Goal: Task Accomplishment & Management: Manage account settings

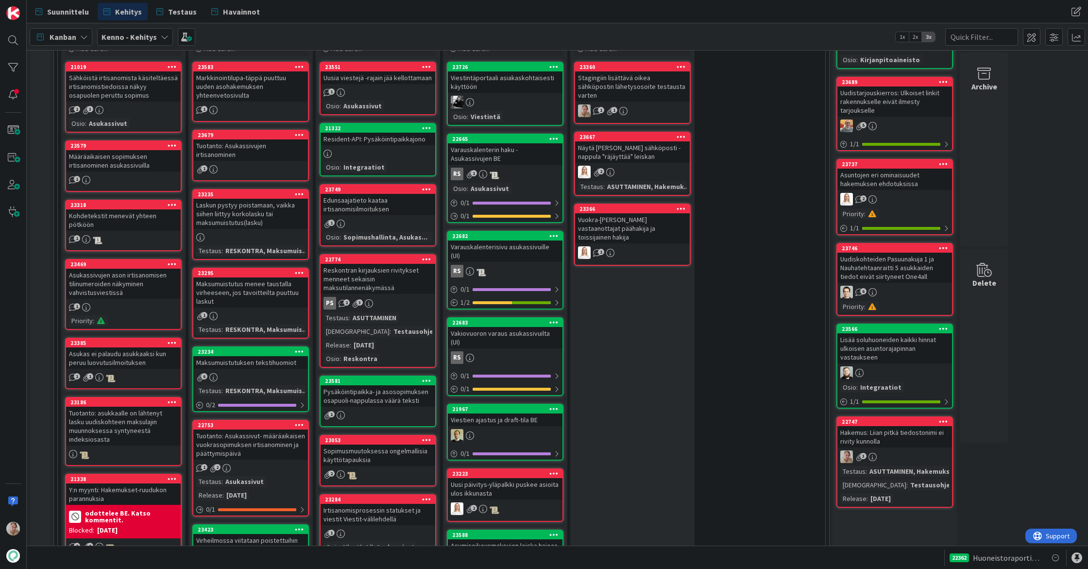
scroll to position [250, 0]
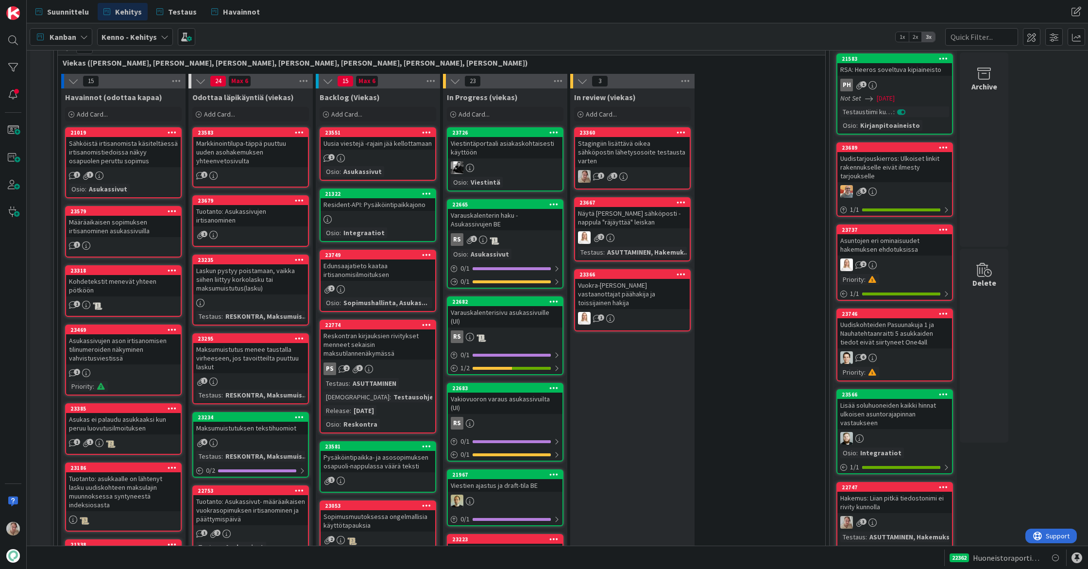
click at [511, 148] on div "Viestintäportaali asiakaskohtaisesti käyttöön" at bounding box center [505, 147] width 115 height 21
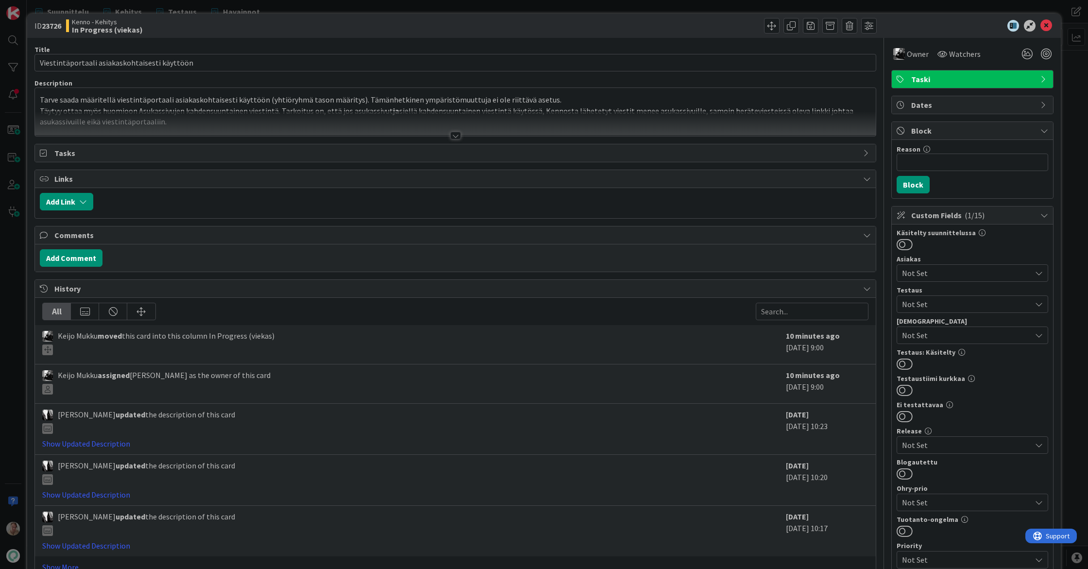
click at [244, 123] on div at bounding box center [455, 123] width 841 height 25
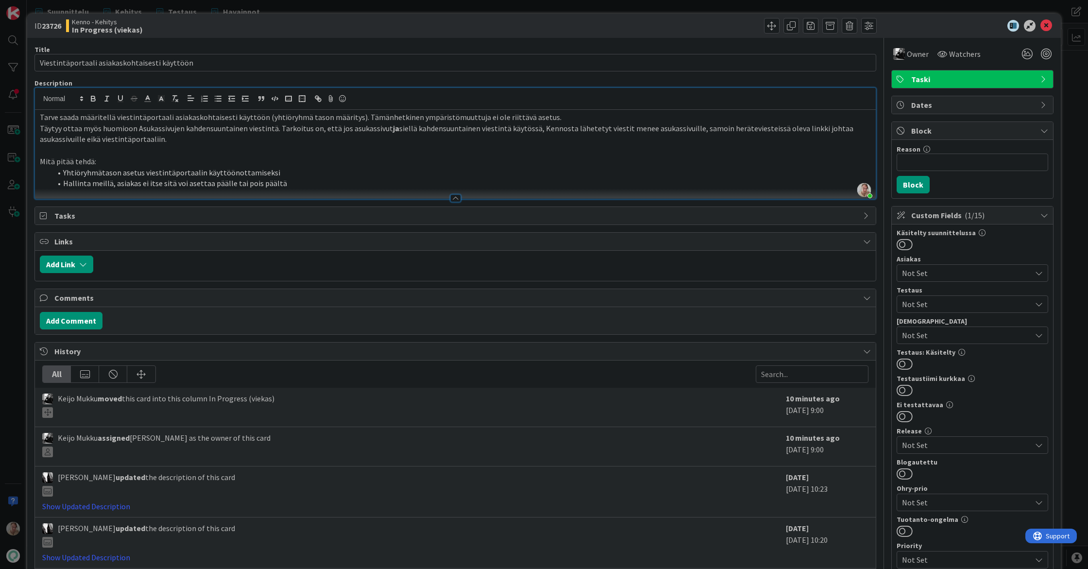
click at [291, 185] on li "Hallinta meillä, asiakas ei itse sitä voi asettaa päälle tai pois päältä" at bounding box center [460, 183] width 819 height 11
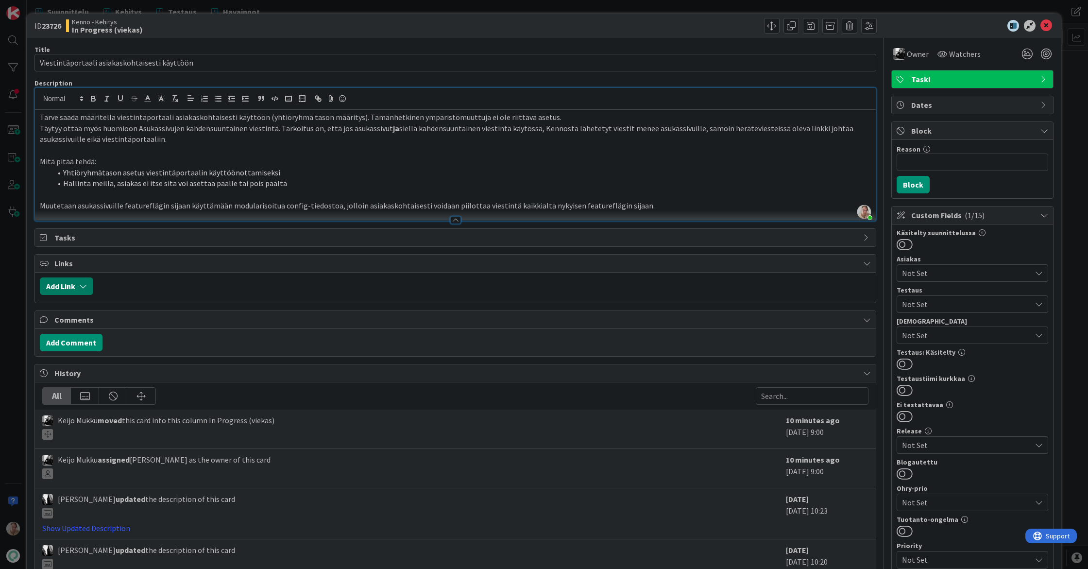
click at [85, 289] on icon "button" at bounding box center [83, 286] width 8 height 8
click at [102, 326] on div "New" at bounding box center [79, 324] width 68 height 17
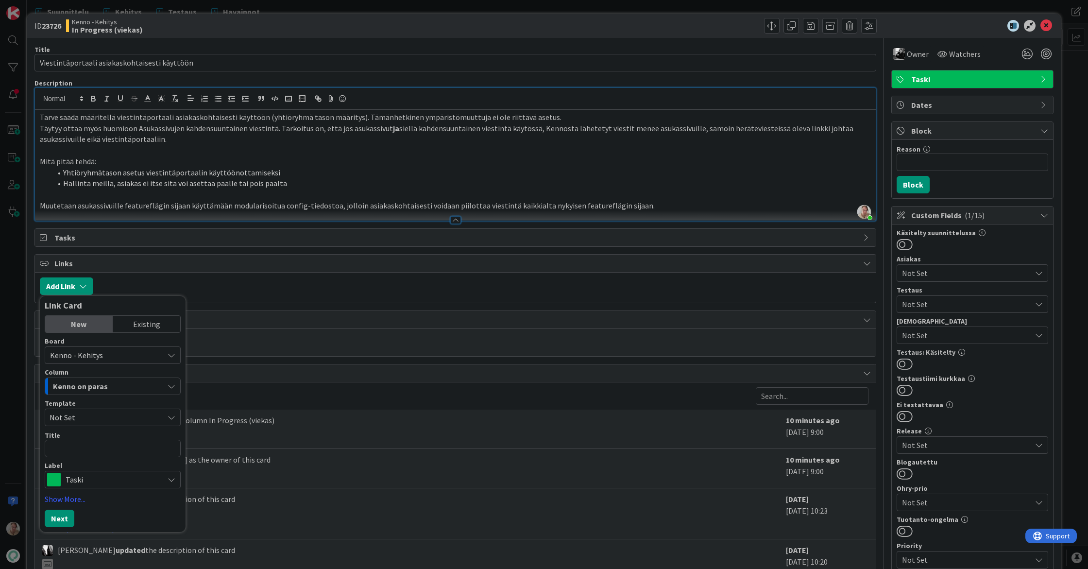
click at [89, 423] on span "Not Set" at bounding box center [103, 417] width 107 height 13
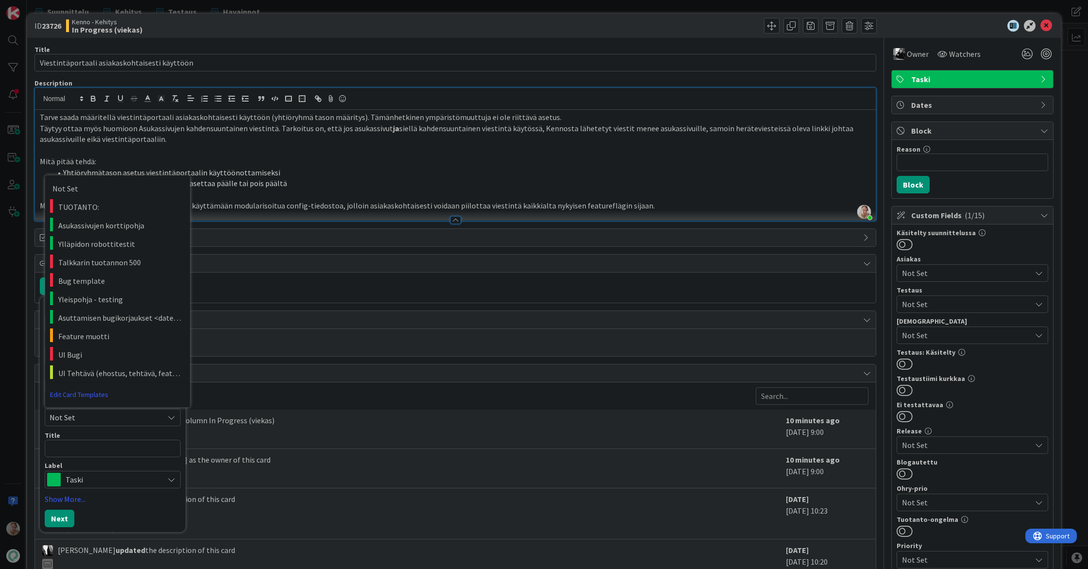
click at [92, 439] on div "Title 0 / 128" at bounding box center [113, 435] width 136 height 9
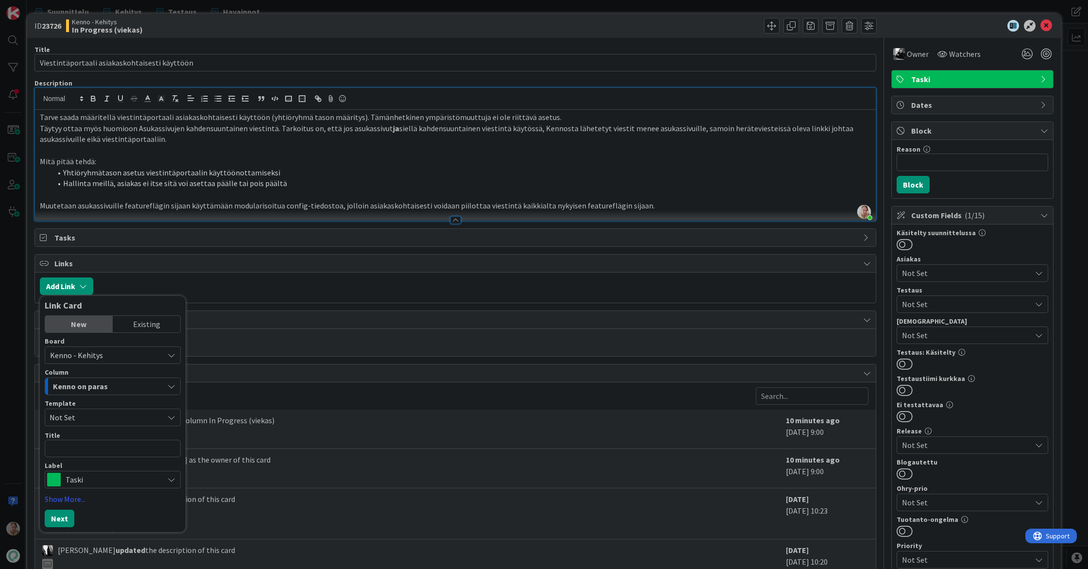
click at [80, 386] on span "Kenno on paras" at bounding box center [80, 386] width 55 height 13
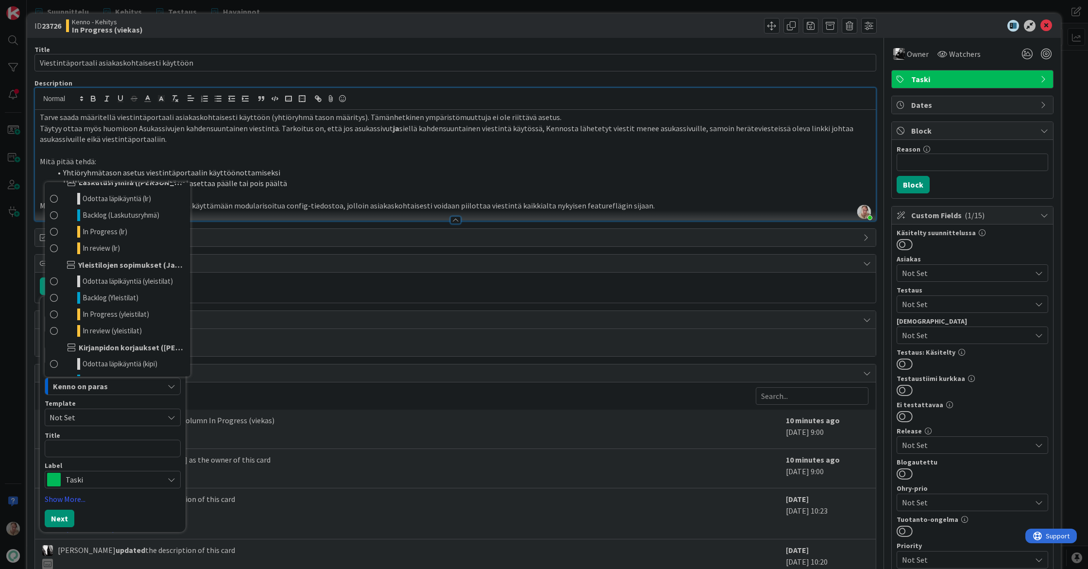
scroll to position [509, 0]
click at [116, 298] on span "Backlog (Viekas)" at bounding box center [108, 298] width 50 height 12
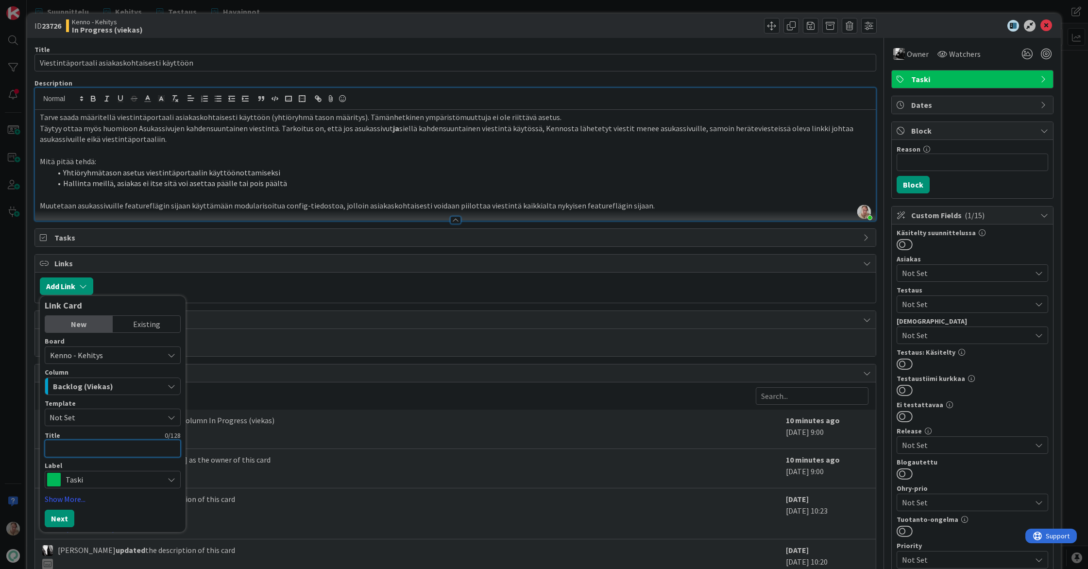
click at [71, 448] on textarea at bounding box center [113, 448] width 136 height 17
type textarea "x"
type textarea "S"
type textarea "x"
type textarea "Si"
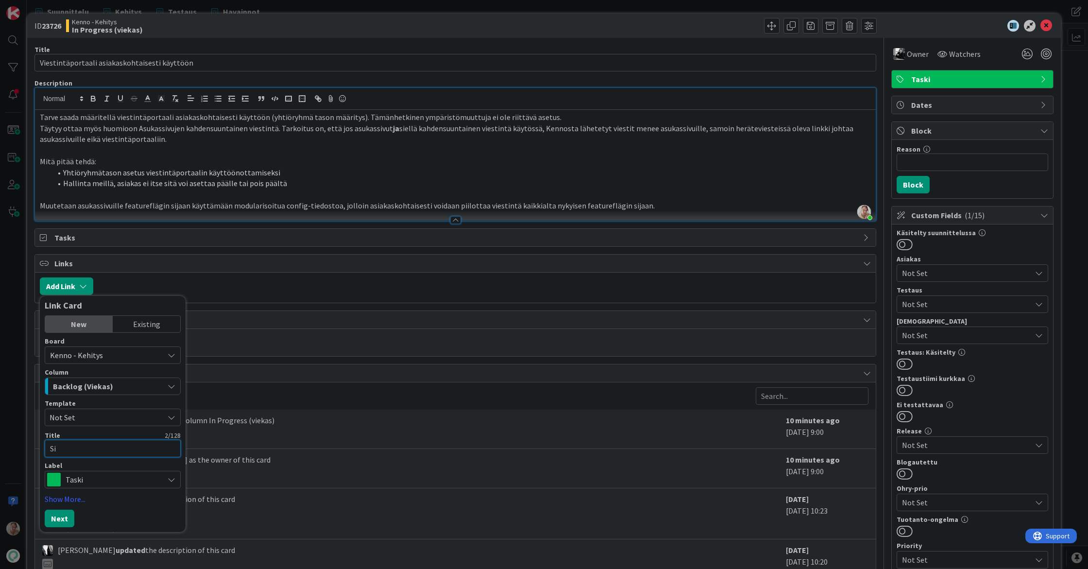
type textarea "x"
type textarea "Sii"
type textarea "x"
type textarea "Siir"
type textarea "x"
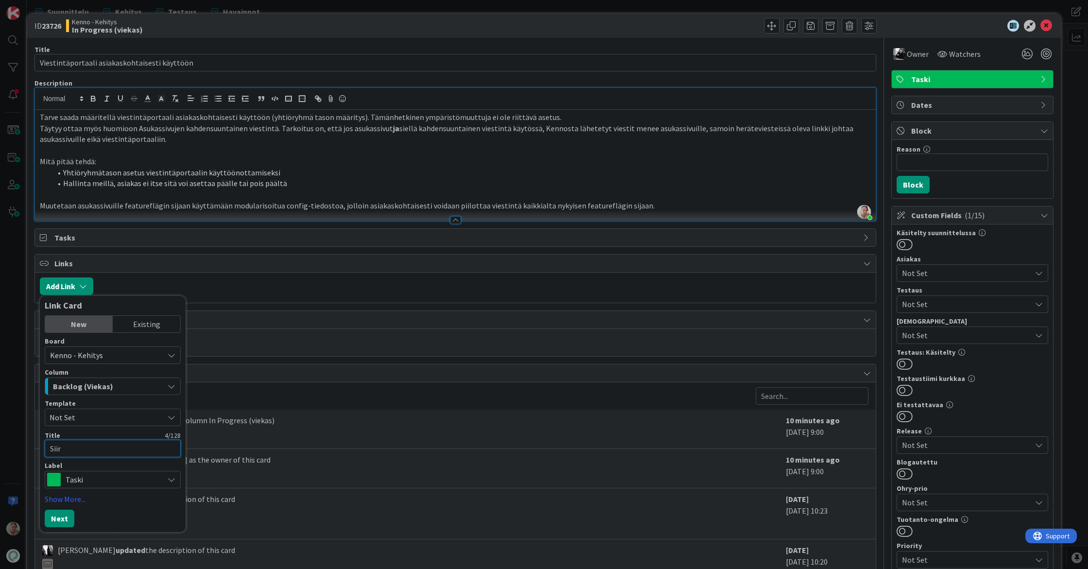
type textarea "Siirr"
type textarea "x"
type textarea "Siirre"
type textarea "x"
type textarea "Siirret"
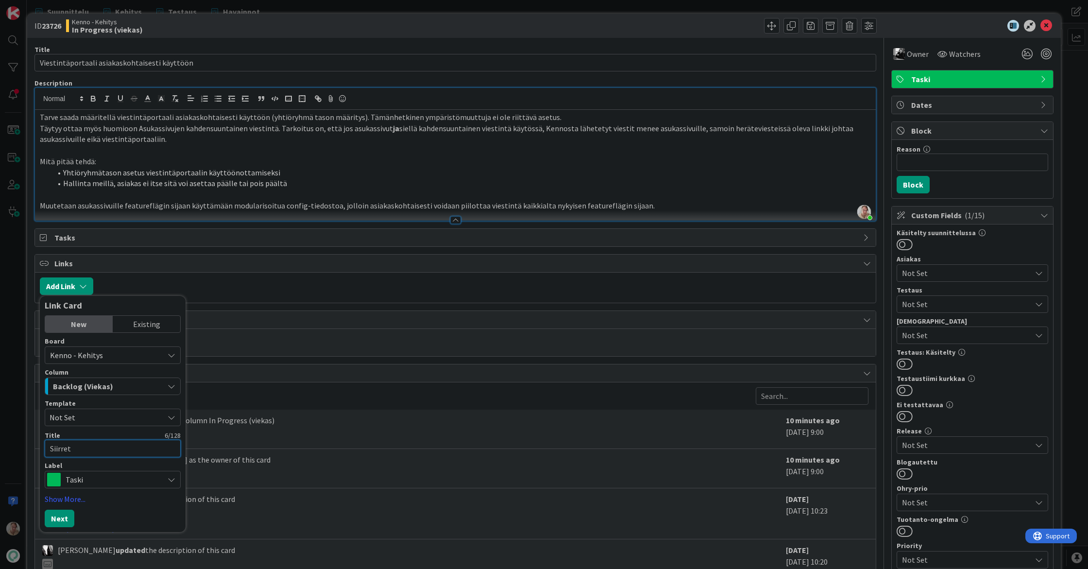
type textarea "x"
type textarea "Siirretä"
type textarea "x"
type textarea "Siirretää"
type textarea "x"
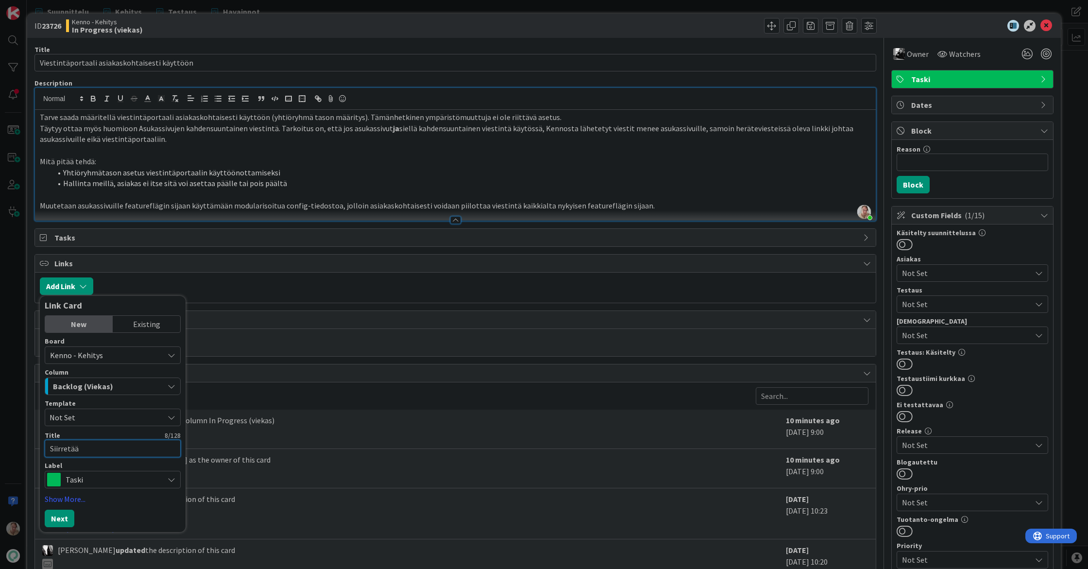
type textarea "Siirretään"
type textarea "x"
type textarea "Siirretään"
type textarea "x"
type textarea "Siirretään a"
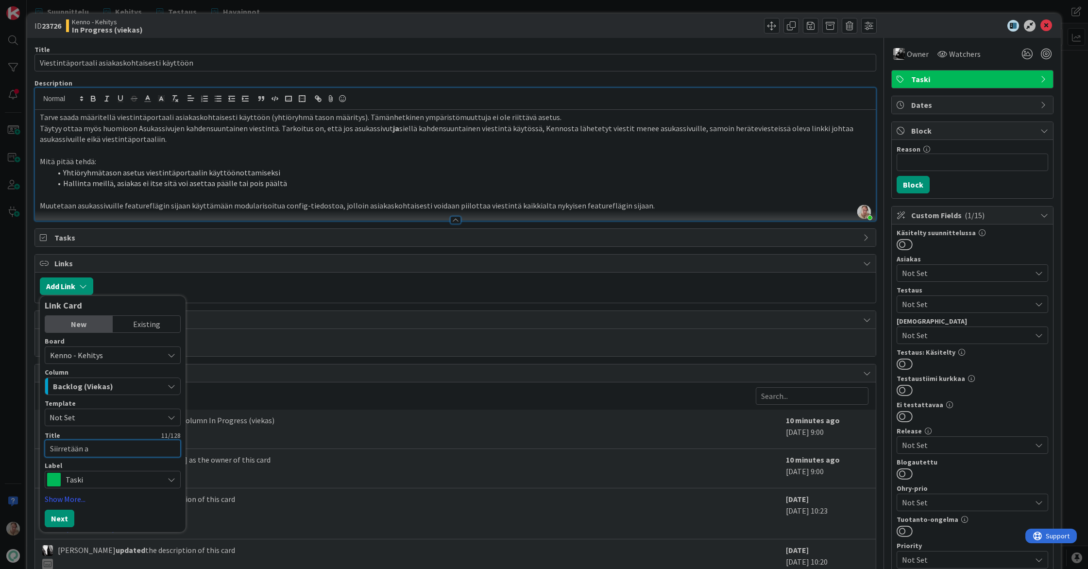
type textarea "x"
type textarea "Siirretään as"
type textarea "x"
type textarea "Siirretään asu"
type textarea "x"
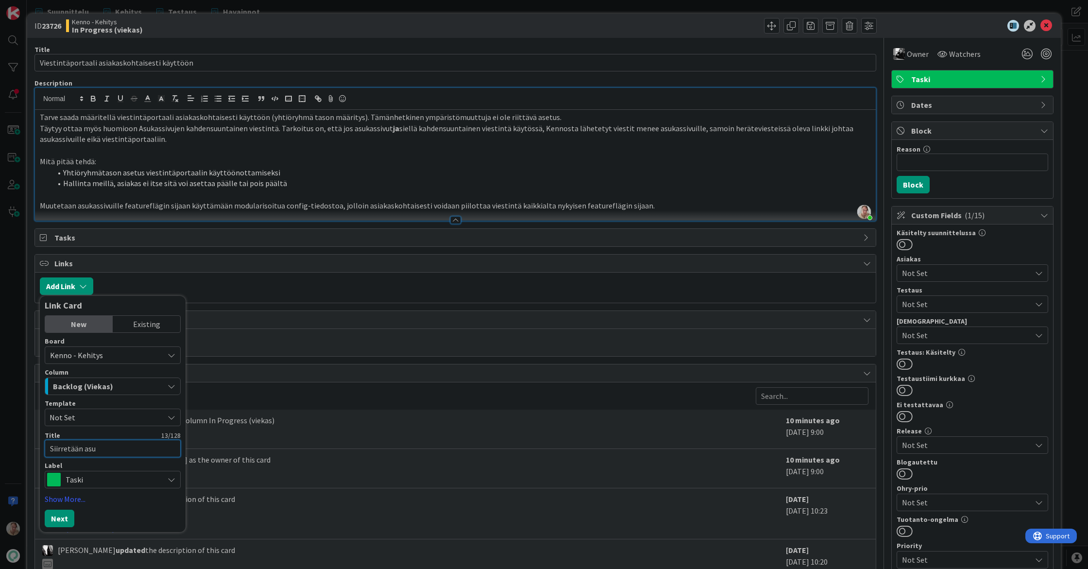
type textarea "Siirretään asuk"
type textarea "x"
type textarea "Siirretään asuka"
type textarea "x"
type textarea "Siirretään asukas"
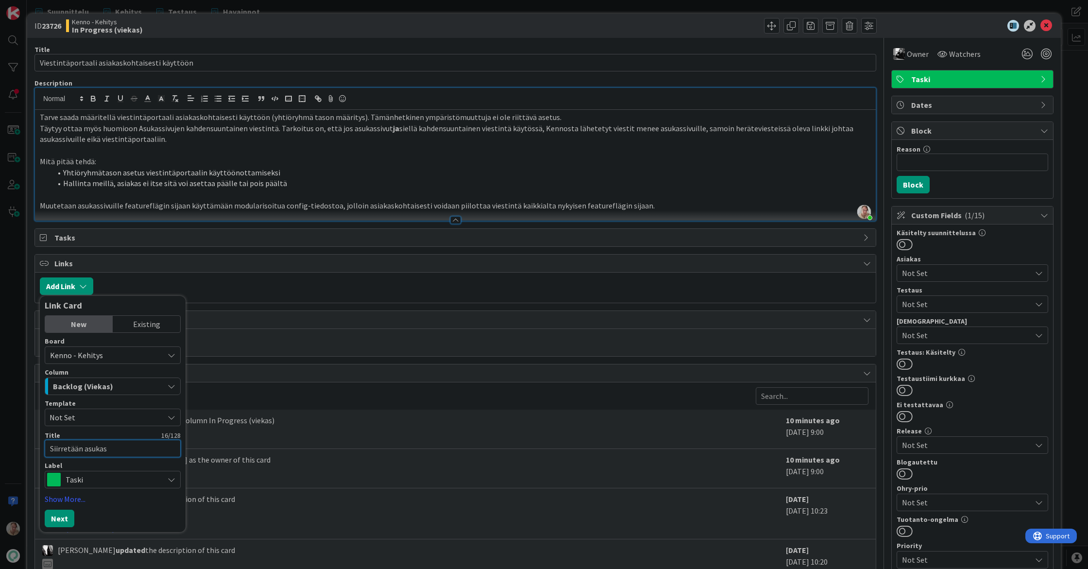
type textarea "x"
type textarea "Siirretään asukass"
type textarea "x"
type textarea "Siirretään asukassi"
type textarea "x"
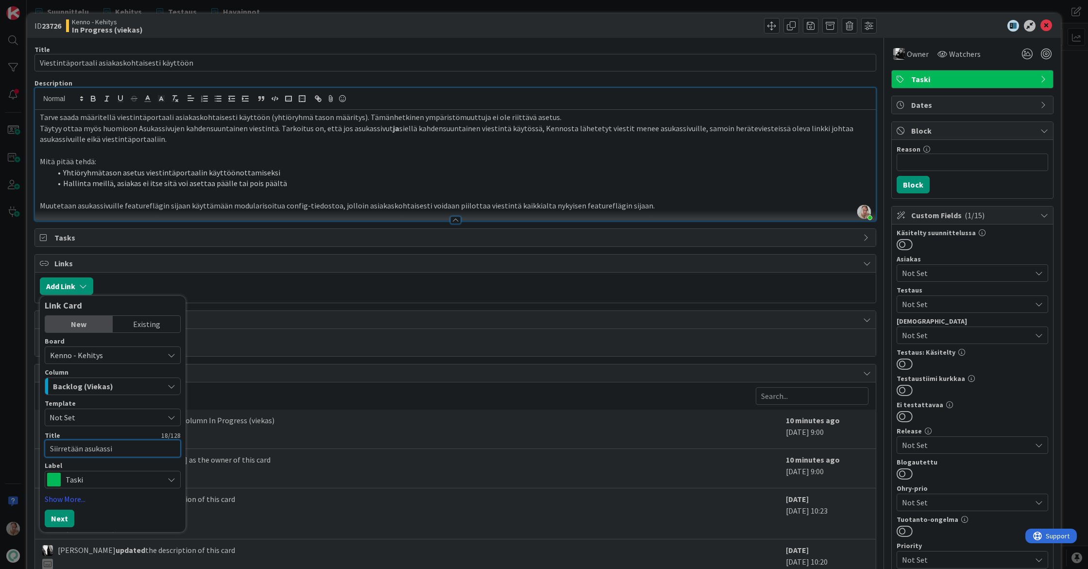
type textarea "Siirretään asukassiv"
type textarea "x"
type textarea "Siirretään asukassivu"
type textarea "x"
type textarea "Siirretään asukassivuj"
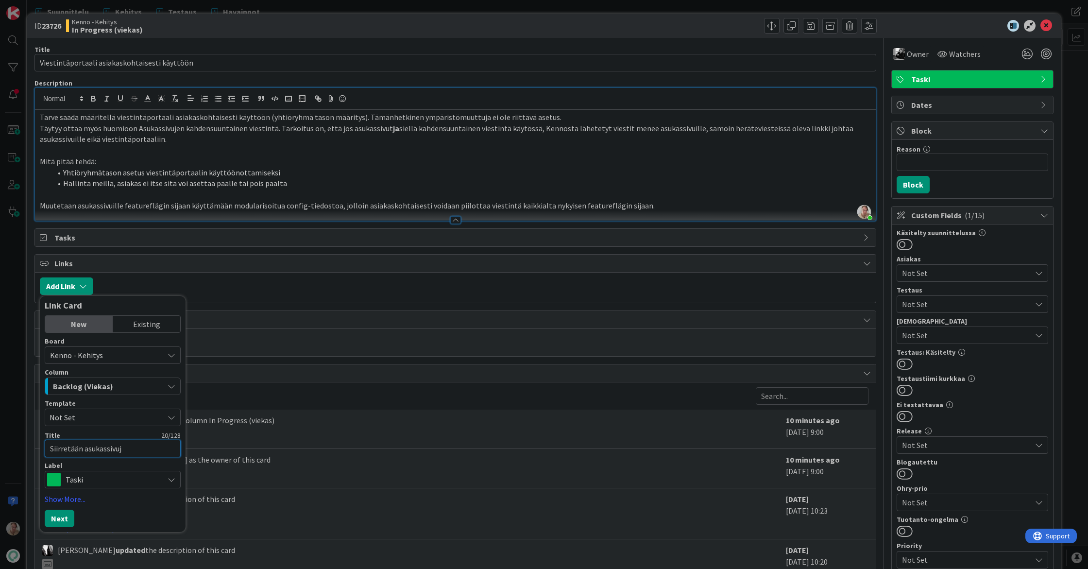
type textarea "x"
type textarea "Siirretään asukassivuje"
type textarea "x"
type textarea "Siirretään asukassivujen"
type textarea "x"
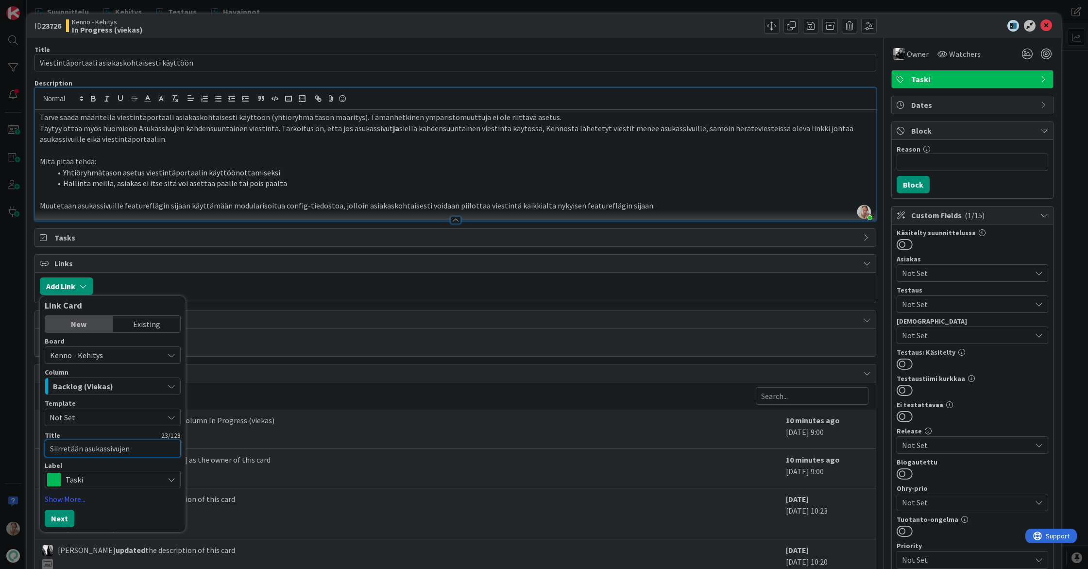
type textarea "Siirretään asukassivujen"
type textarea "x"
type textarea "Siirretään asukassivujen v"
type textarea "x"
type textarea "Siirretään asukassivujen vie"
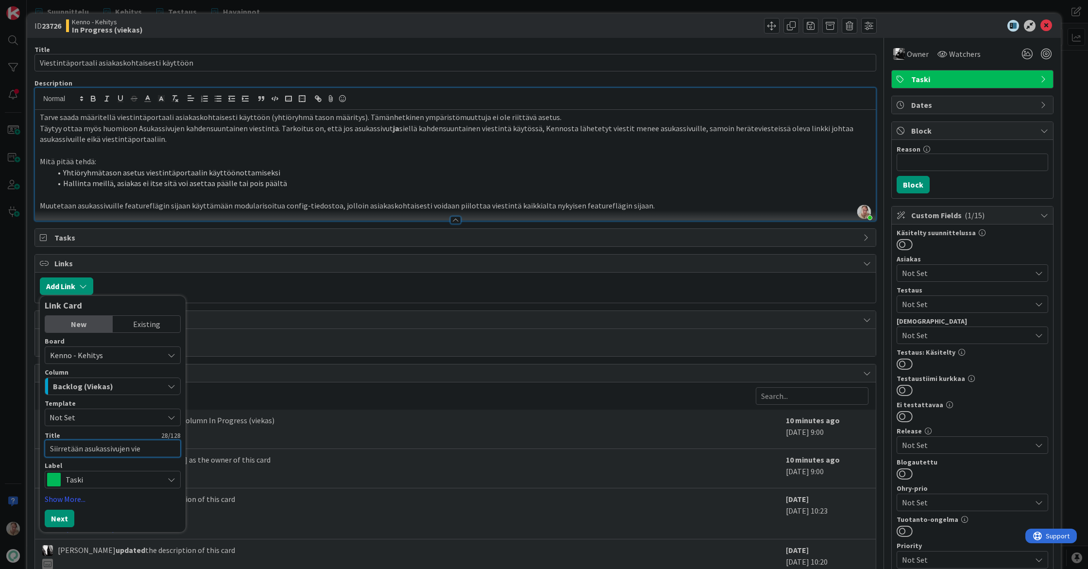
type textarea "x"
type textarea "Siirretään asukassivujen viest"
type textarea "x"
type textarea "Siirretään asukassivujen viesti"
type textarea "x"
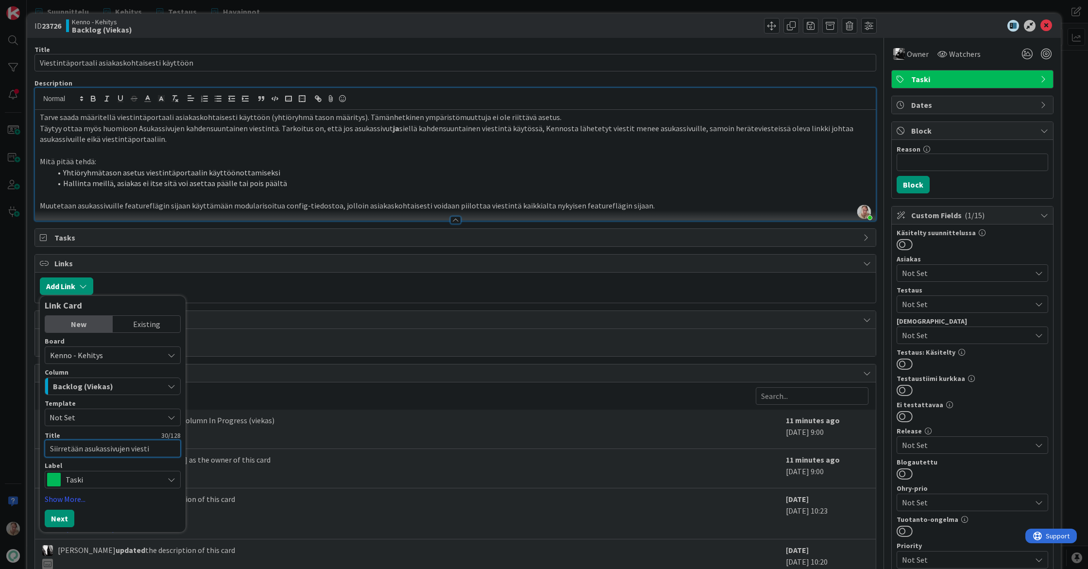
type textarea "Siirretään asukassivujen viestin"
type textarea "x"
type textarea "Siirretään asukassivujen viestint"
type textarea "x"
type textarea "Siirretään asukassivujen viestintä"
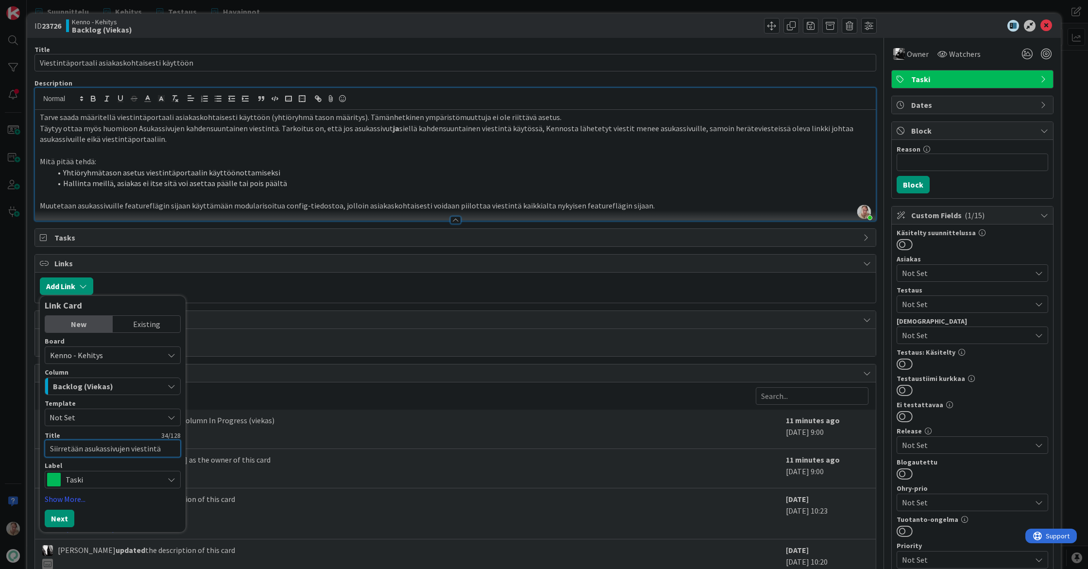
type textarea "x"
type textarea "Siirretään asukassivujen viestintä"
type textarea "x"
type textarea "Siirretään asukassivujen viestintä m"
type textarea "x"
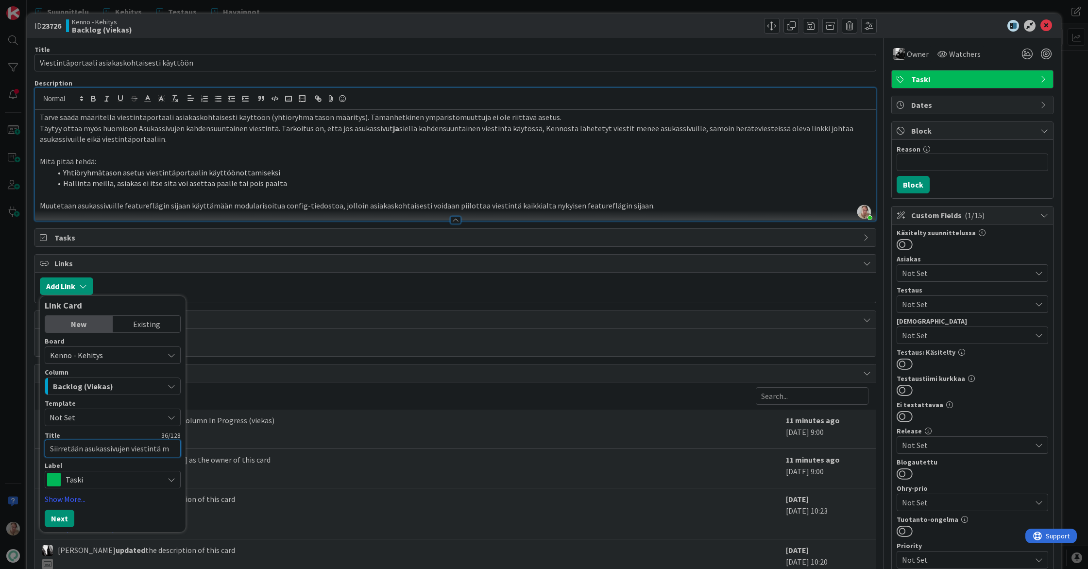
type textarea "Siirretään asukassivujen viestintä"
type textarea "x"
type textarea "Siirretään asukassivujen viestintä m"
type textarea "x"
type textarea "Siirretään asukassivujen viestintä mo"
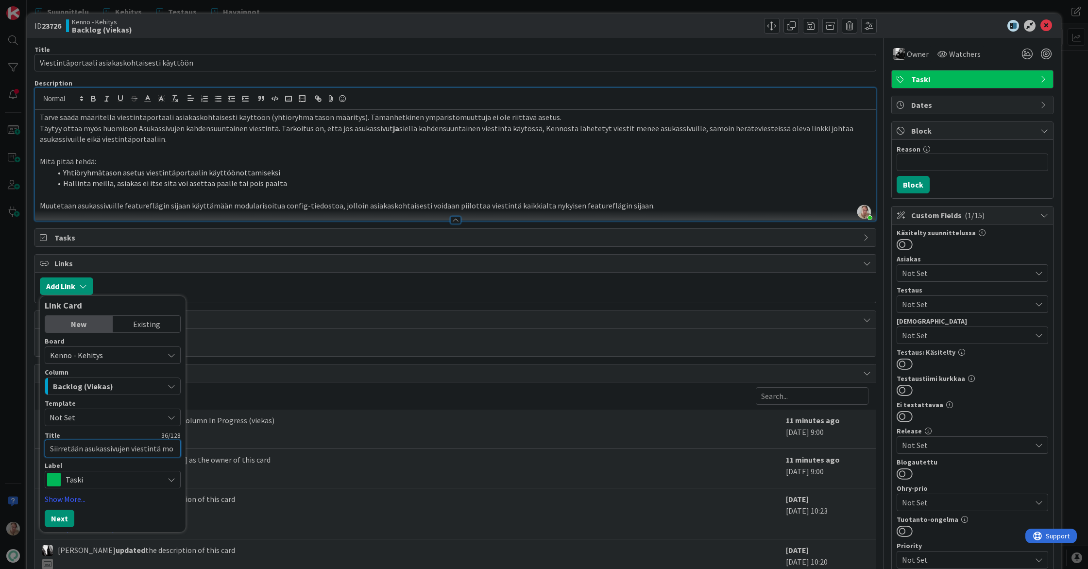
type textarea "x"
type textarea "Siirretään asukassivujen viestintä mod"
type textarea "x"
type textarea "Siirretään asukassivujen viestintä modu"
type textarea "x"
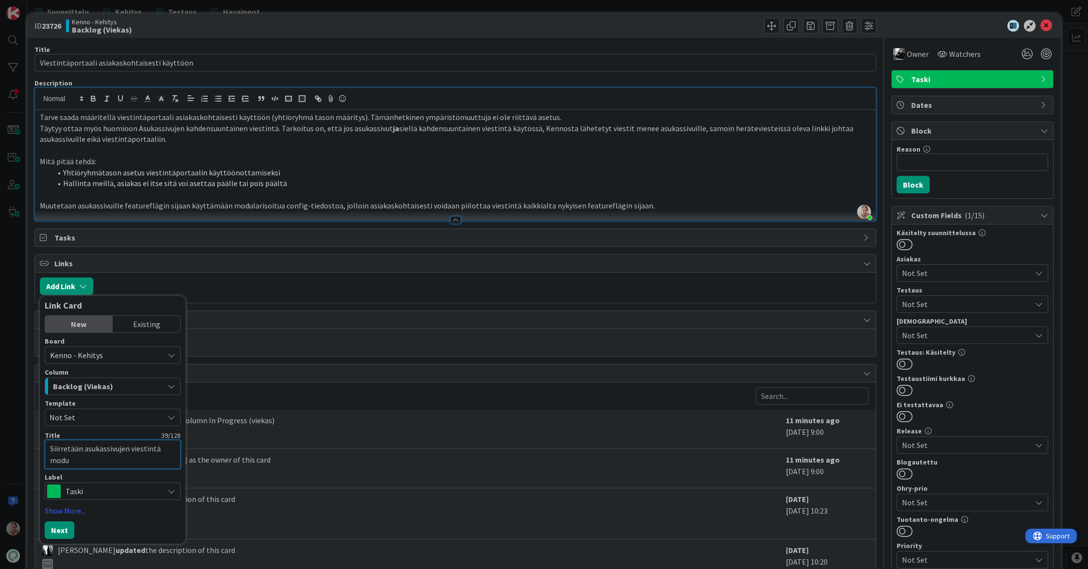
type textarea "Siirretään asukassivujen viestintä modul"
type textarea "x"
type textarea "Siirretään asukassivujen viestintä modula"
type textarea "x"
type textarea "Siirretään asukassivujen viestintä modular"
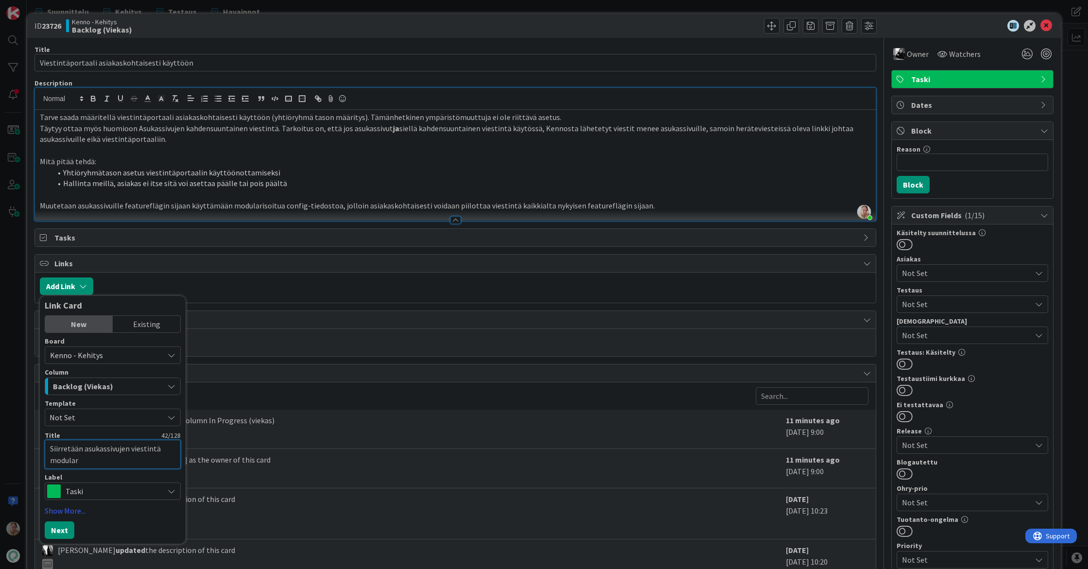
type textarea "x"
type textarea "Siirretään asukassivujen viestintä modulari"
type textarea "x"
type textarea "Siirretään asukassivujen viestintä modularis"
type textarea "x"
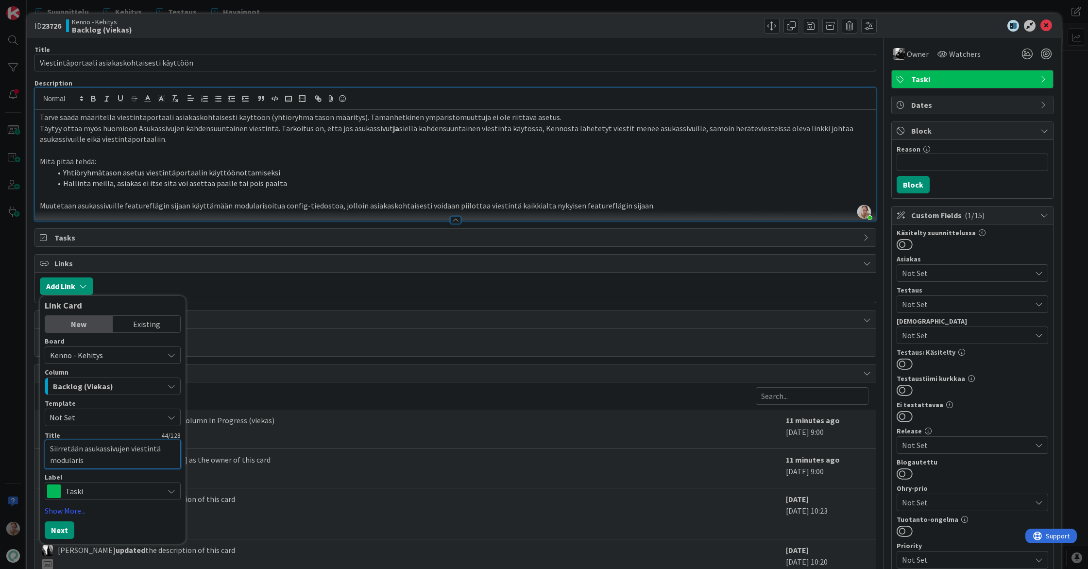
type textarea "Siirretään asukassivujen viestintä modulariso"
type textarea "x"
type textarea "Siirretään asukassivujen viestintä modularisoi"
type textarea "x"
type textarea "Siirretään asukassivujen viestintä modularisoin"
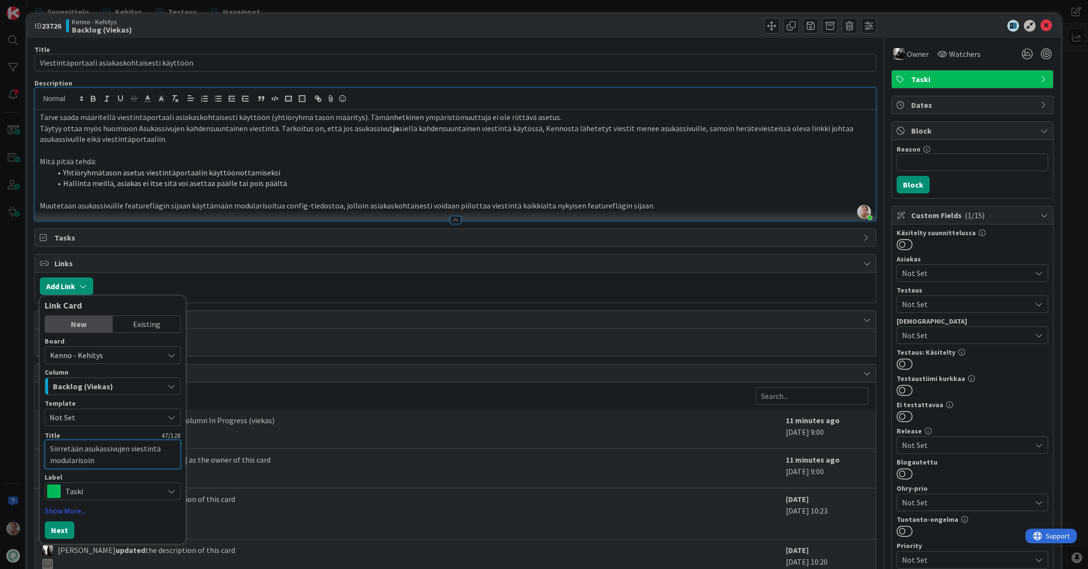
type textarea "x"
type textarea "Siirretään asukassivujen viestintä modularisoint"
type textarea "x"
type textarea "Siirretään asukassivujen viestintä modularisointi"
type textarea "x"
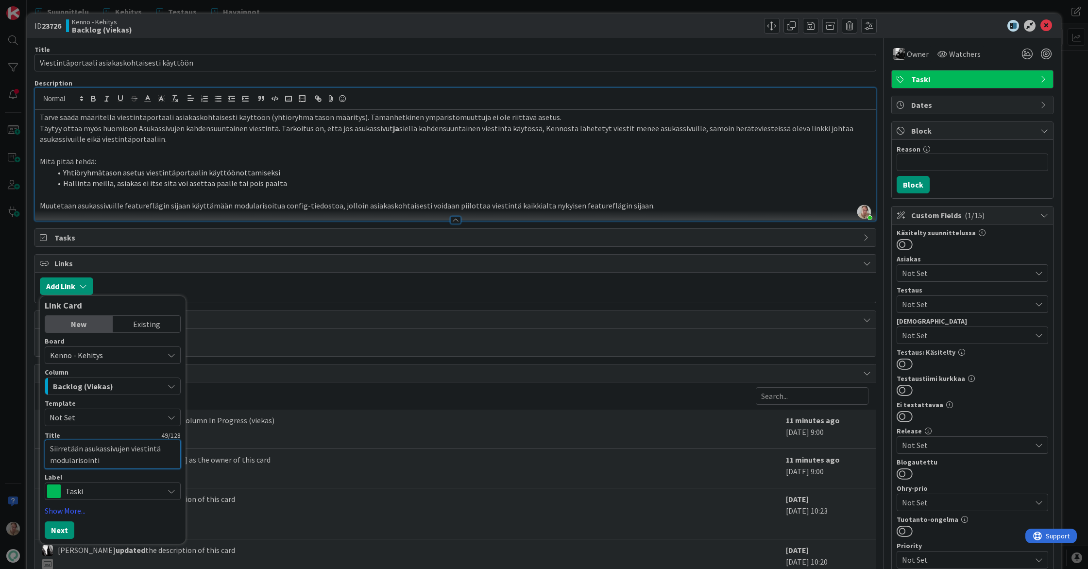
type textarea "Siirretään asukassivujen viestintä modularisointic"
type textarea "x"
type textarea "Siirretään asukassivujen viestintä modularisointico"
type textarea "x"
type textarea "Siirretään asukassivujen viestintä modularisointicon"
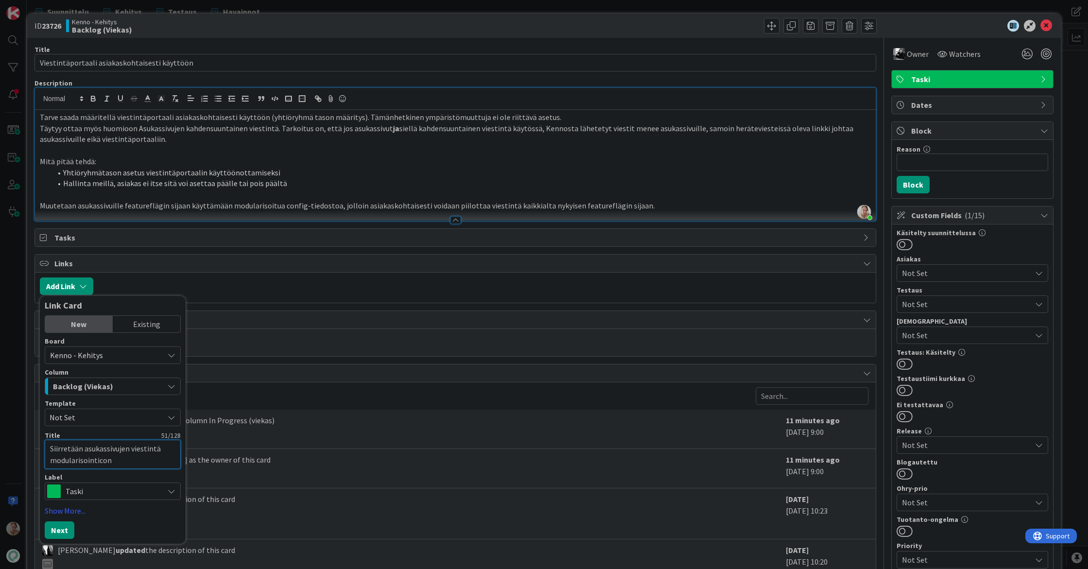
type textarea "x"
type textarea "Siirretään asukassivujen viestintä modularisointiconf"
type textarea "x"
type textarea "Siirretään asukassivujen viestintä modularisointiconfi"
type textarea "x"
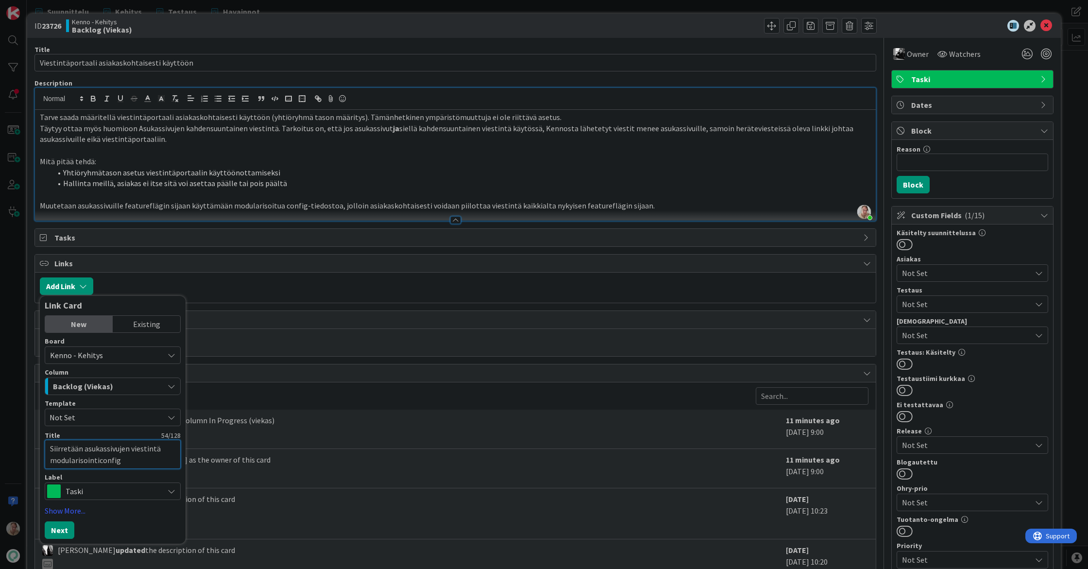
type textarea "Siirretään asukassivujen viestintä modularisointiconfigi"
type textarea "x"
type textarea "Siirretään asukassivujen viestintä modularisointiconfigii"
type textarea "x"
type textarea "Siirretään asukassivujen viestintä modularisointiconfigiin"
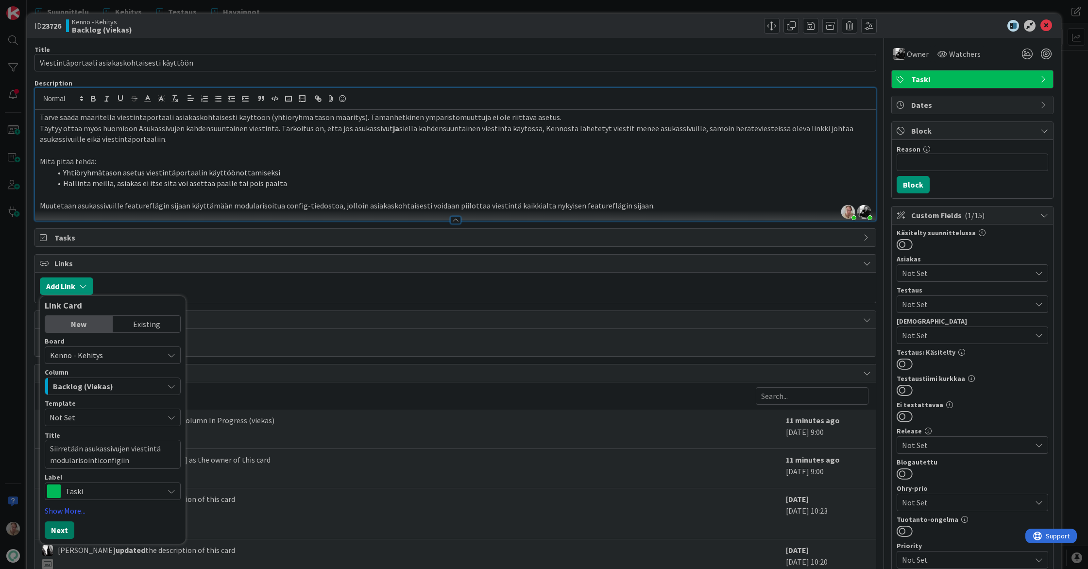
click at [68, 531] on button "Next" at bounding box center [60, 529] width 30 height 17
type textarea "x"
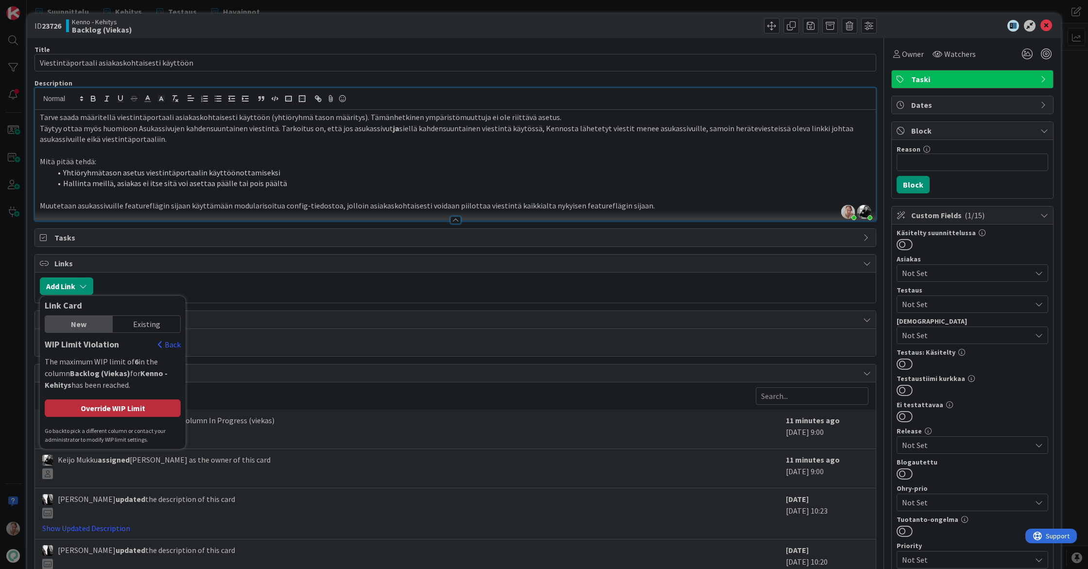
click at [117, 406] on div "Override WIP Limit" at bounding box center [113, 407] width 136 height 17
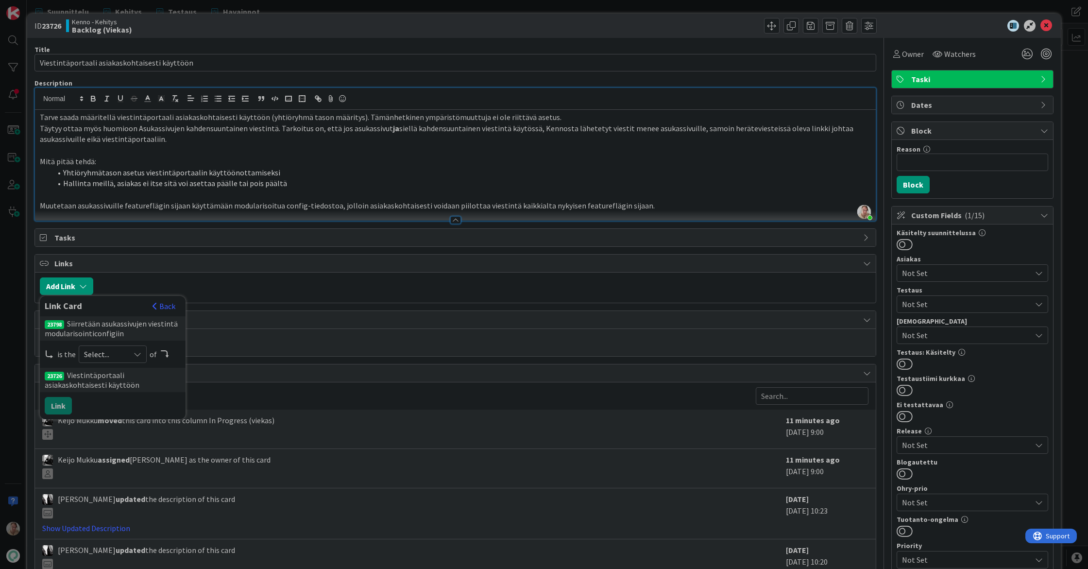
click at [103, 356] on span "Select..." at bounding box center [104, 354] width 41 height 14
click at [119, 390] on span "child" at bounding box center [164, 394] width 110 height 15
click at [58, 406] on button "Link" at bounding box center [58, 405] width 27 height 17
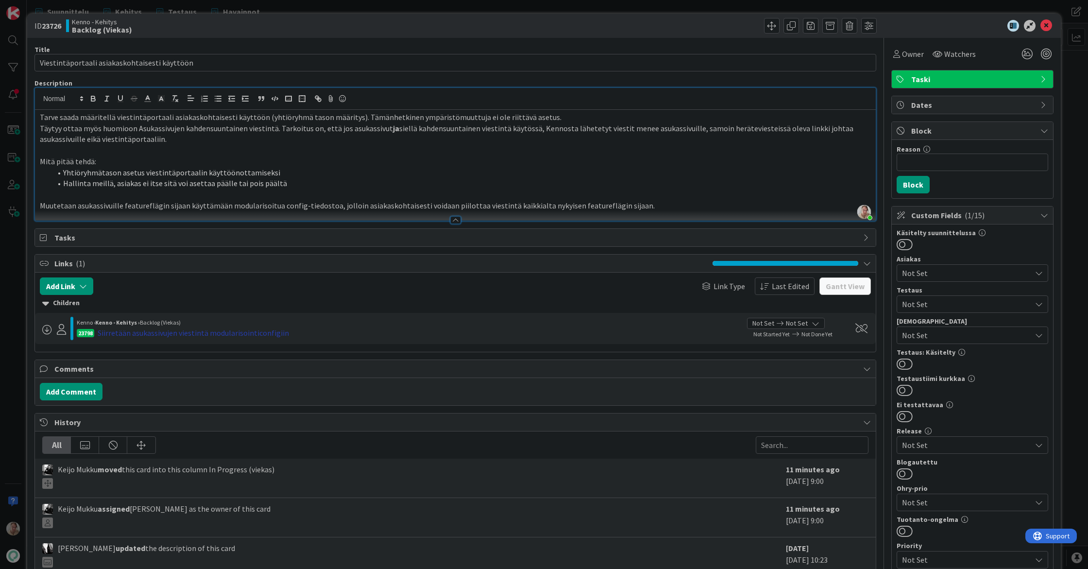
click at [253, 332] on div "Siirretään asukassivujen viestintä modularisointiconfigiin" at bounding box center [193, 333] width 191 height 12
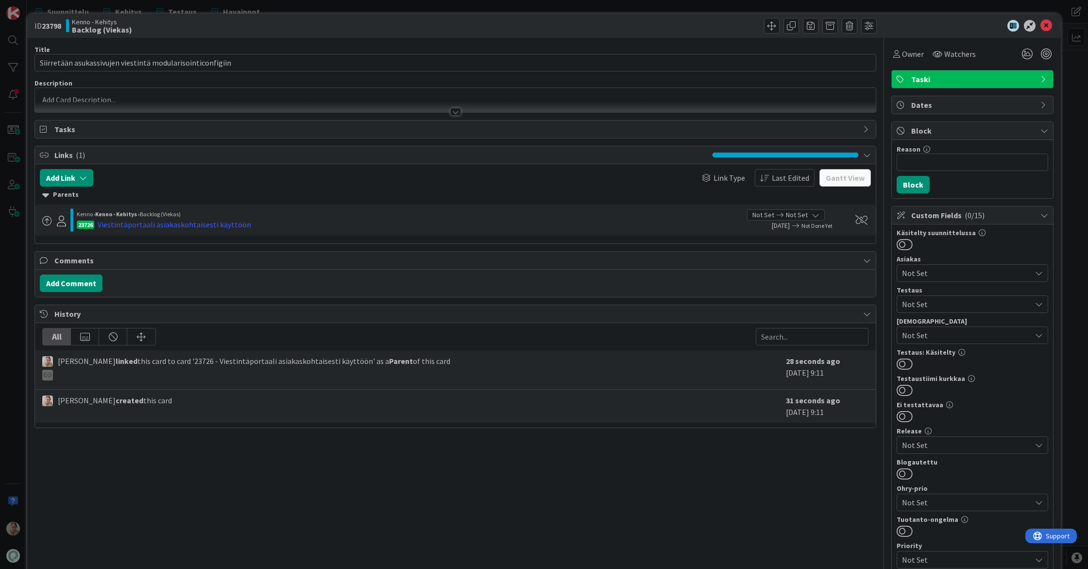
click at [138, 106] on div at bounding box center [455, 107] width 841 height 10
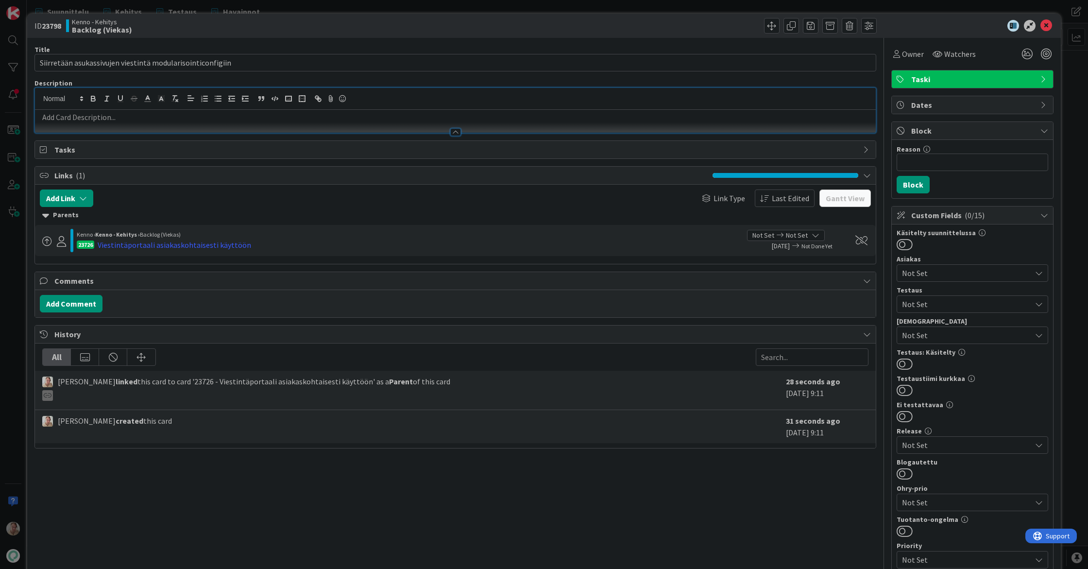
click at [100, 120] on p at bounding box center [455, 117] width 831 height 11
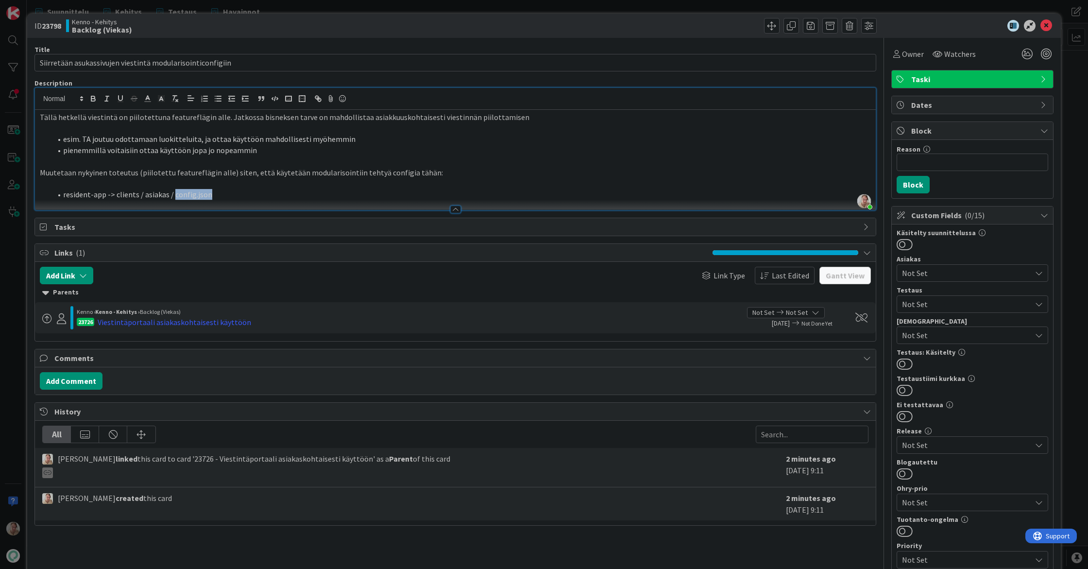
click at [171, 195] on li "resident-app -> clients / asiakas / config.json" at bounding box center [460, 194] width 819 height 11
click at [271, 191] on li "resident-app -> clients / asiakas / config.json" at bounding box center [460, 194] width 819 height 11
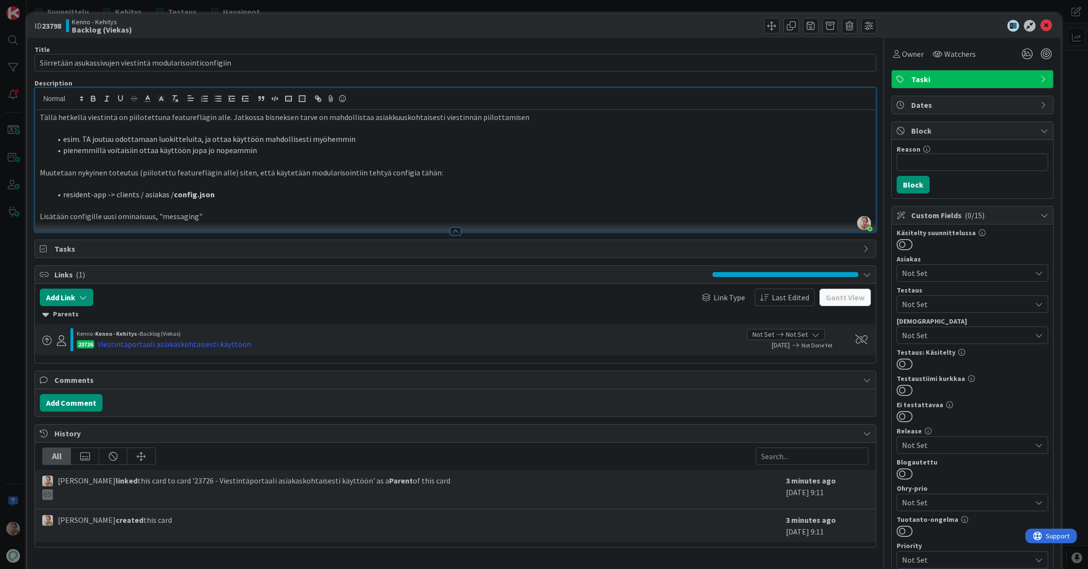
click at [242, 217] on p "Lisätään configille uusi ominaisuus, "messaging"" at bounding box center [455, 216] width 831 height 11
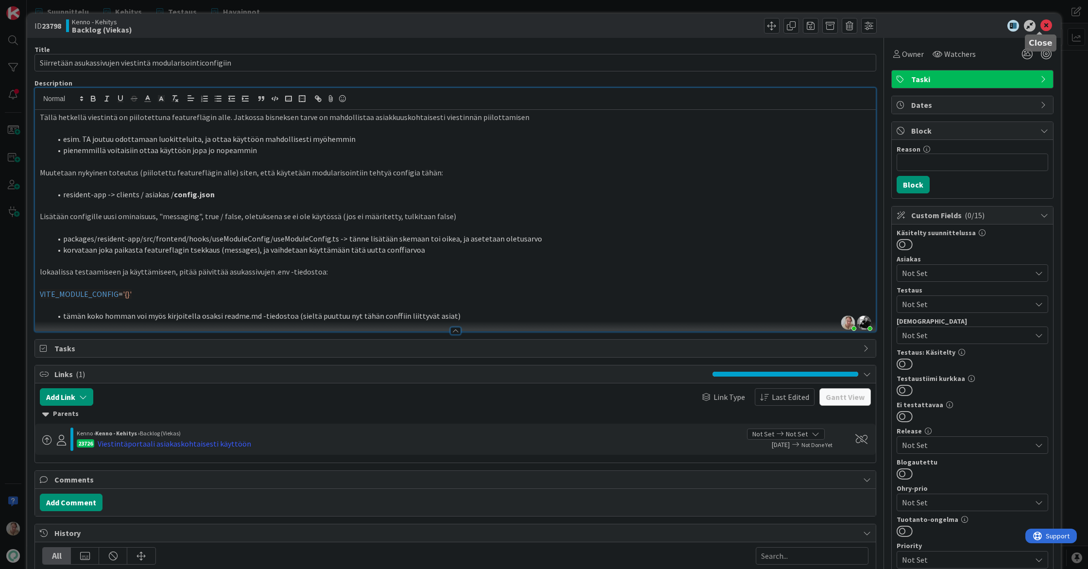
click at [1040, 27] on icon at bounding box center [1046, 26] width 12 height 12
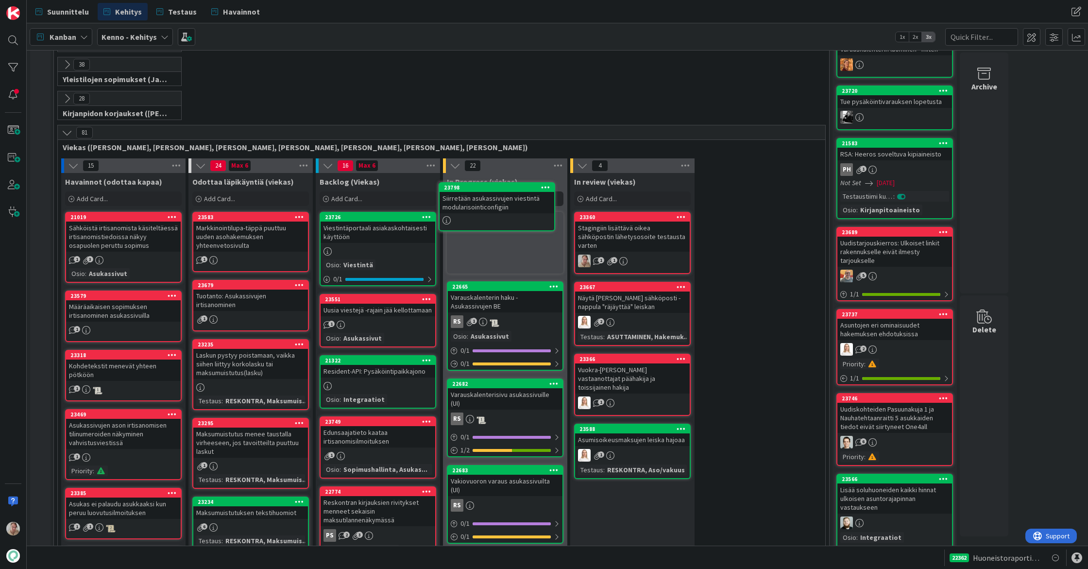
scroll to position [161, 0]
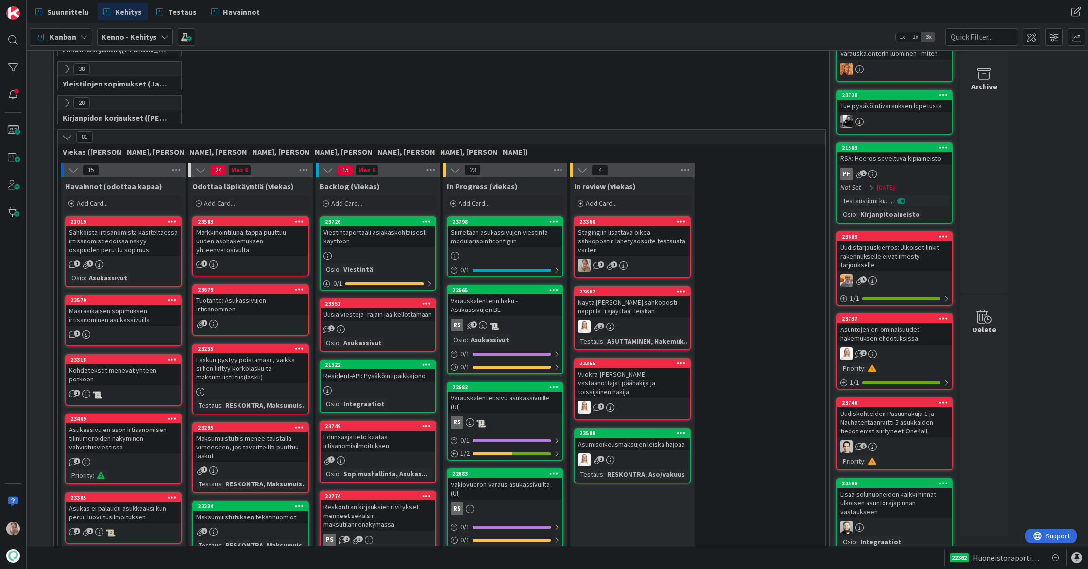
click at [511, 232] on div "Siirretään asukassivujen viestintä modularisointiconfigiin" at bounding box center [505, 236] width 115 height 21
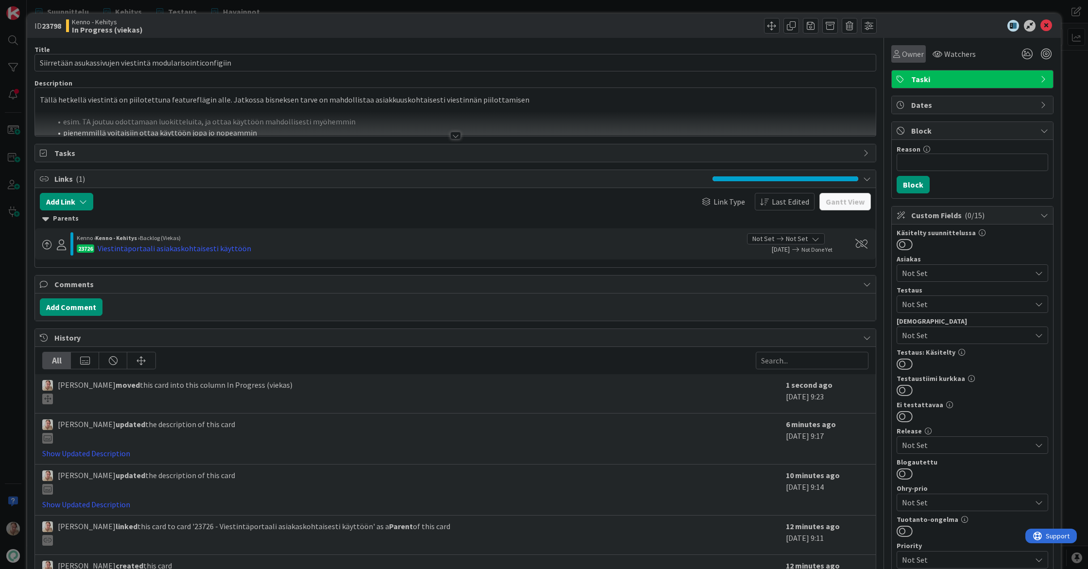
click at [902, 59] on span "Owner" at bounding box center [913, 54] width 22 height 12
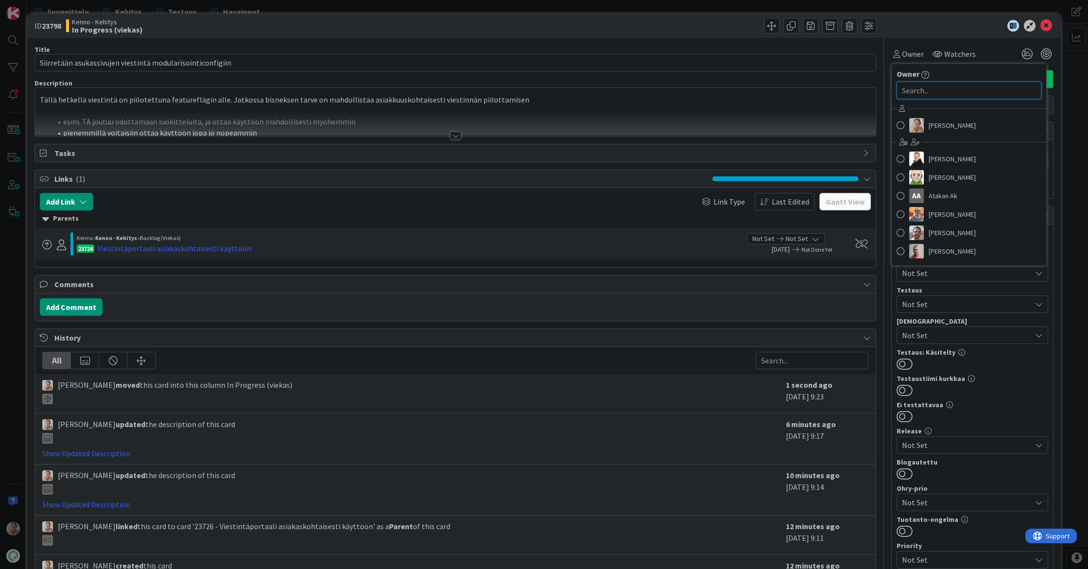
click at [933, 93] on input "text" at bounding box center [969, 90] width 145 height 17
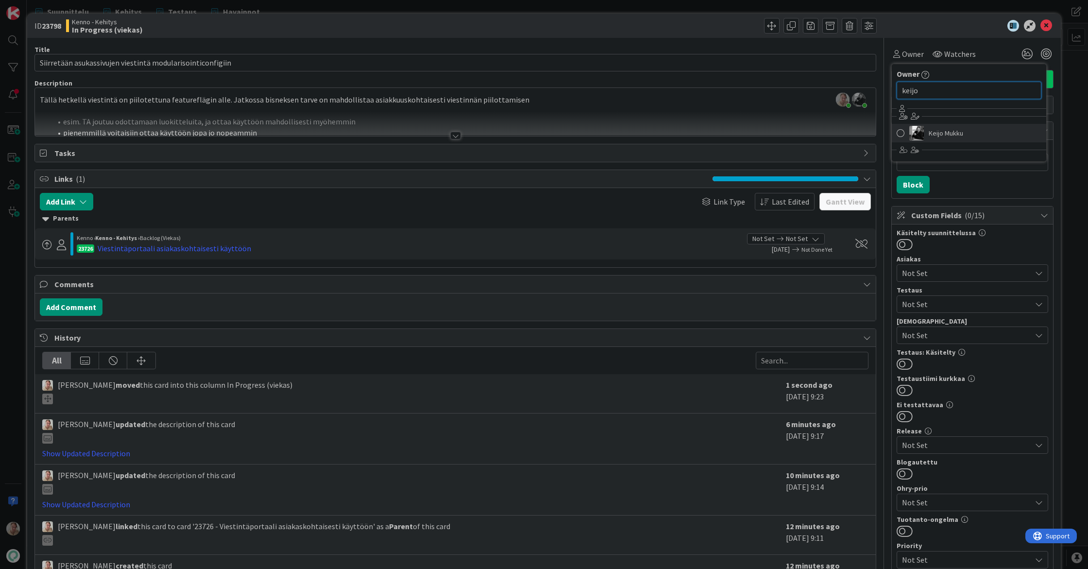
type input "keijo"
click at [935, 127] on span "Keijo Mukku" at bounding box center [946, 133] width 34 height 15
click at [1040, 27] on icon at bounding box center [1046, 26] width 12 height 12
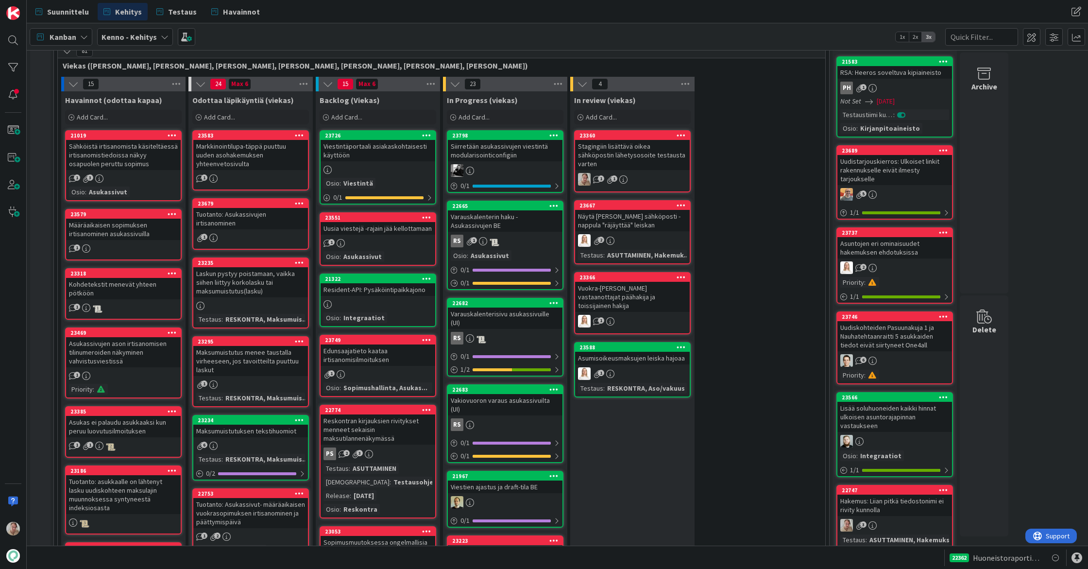
click at [373, 158] on div "Viestintäportaali asiakaskohtaisesti käyttöön" at bounding box center [378, 150] width 115 height 21
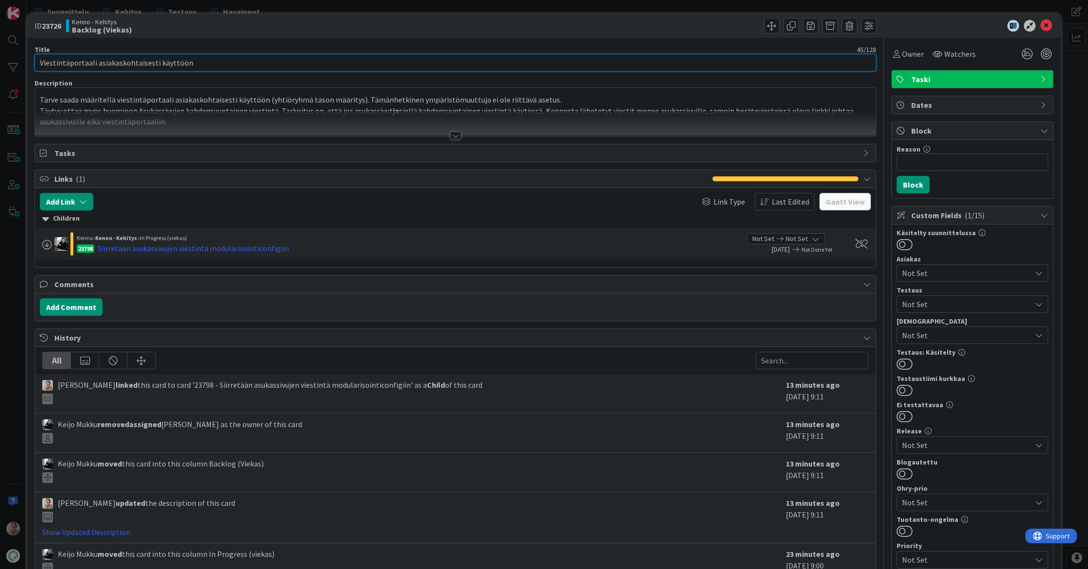
click at [223, 66] on input "Viestintäportaali asiakaskohtaisesti käyttöön" at bounding box center [455, 62] width 842 height 17
type input "Viestintäportaali asiakaskohtaisesti käyttöön (Kenno BE)"
click at [243, 111] on div at bounding box center [455, 123] width 841 height 25
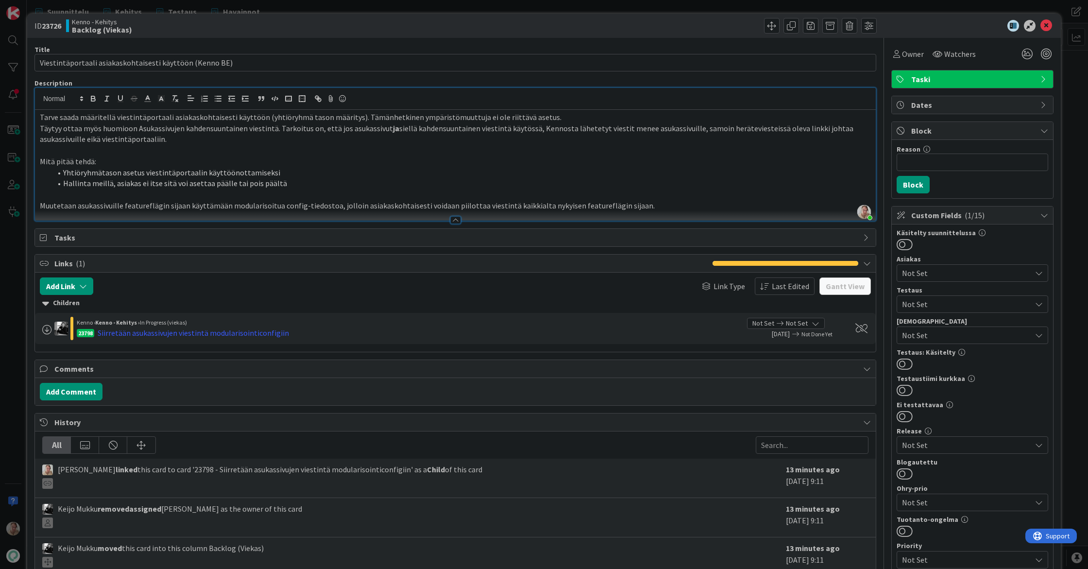
click at [664, 207] on p "Muutetaan asukassivuille featureflägin sijaan käyttämään modularisoitua config-…" at bounding box center [455, 205] width 831 height 11
click at [1043, 24] on icon at bounding box center [1046, 26] width 12 height 12
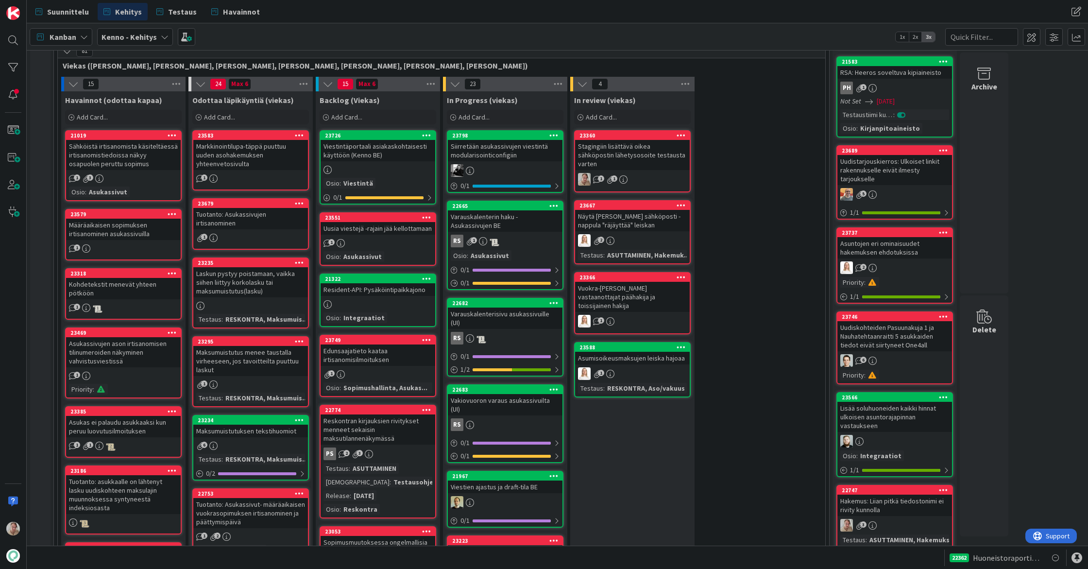
click at [384, 222] on div "Uusia viestejä -rajain jää kellottamaan" at bounding box center [378, 228] width 115 height 13
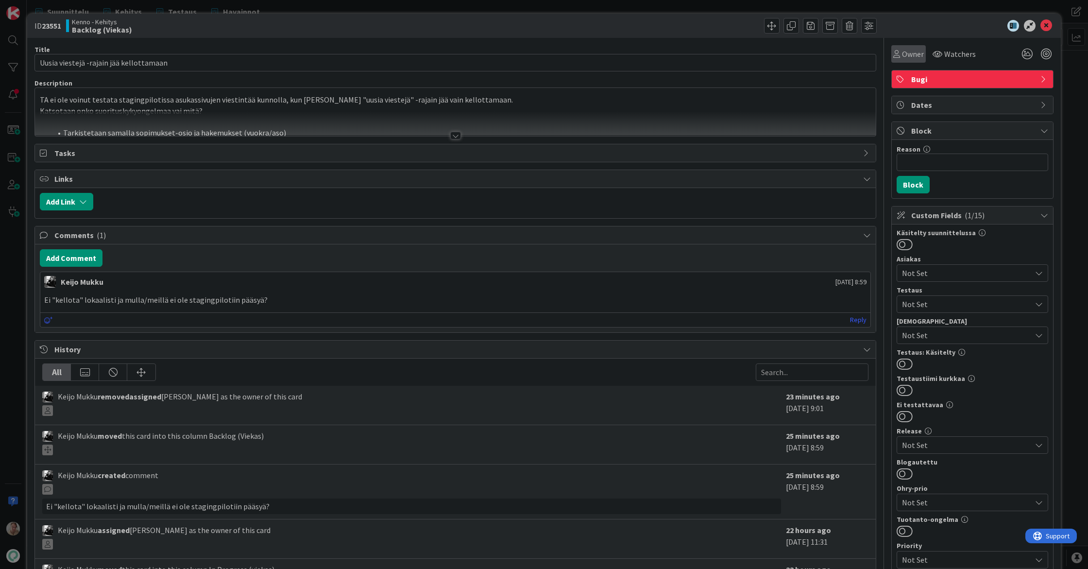
click at [905, 59] on span "Owner" at bounding box center [913, 54] width 22 height 12
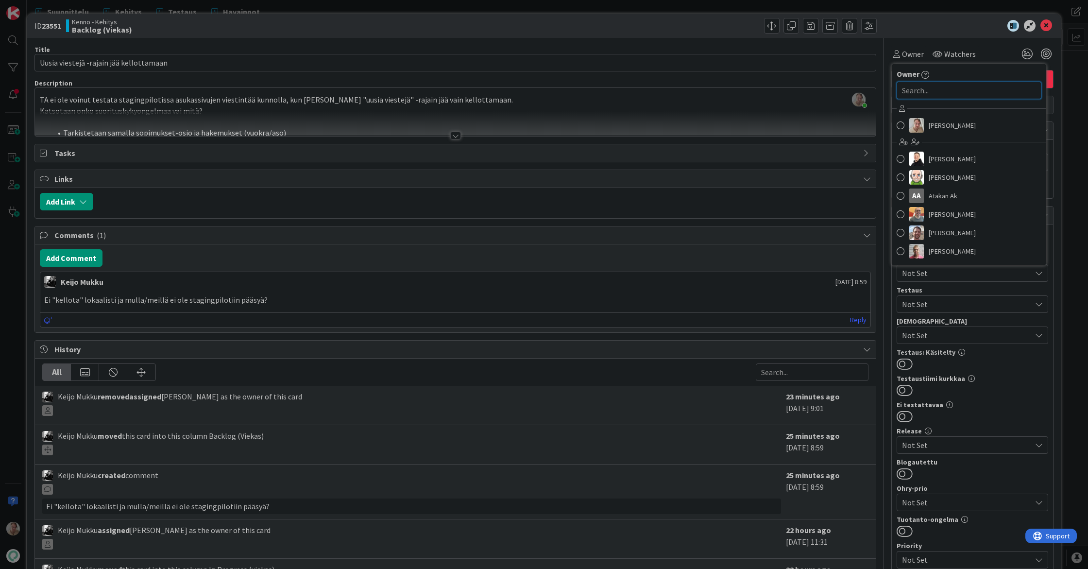
click at [911, 95] on input "text" at bounding box center [969, 90] width 145 height 17
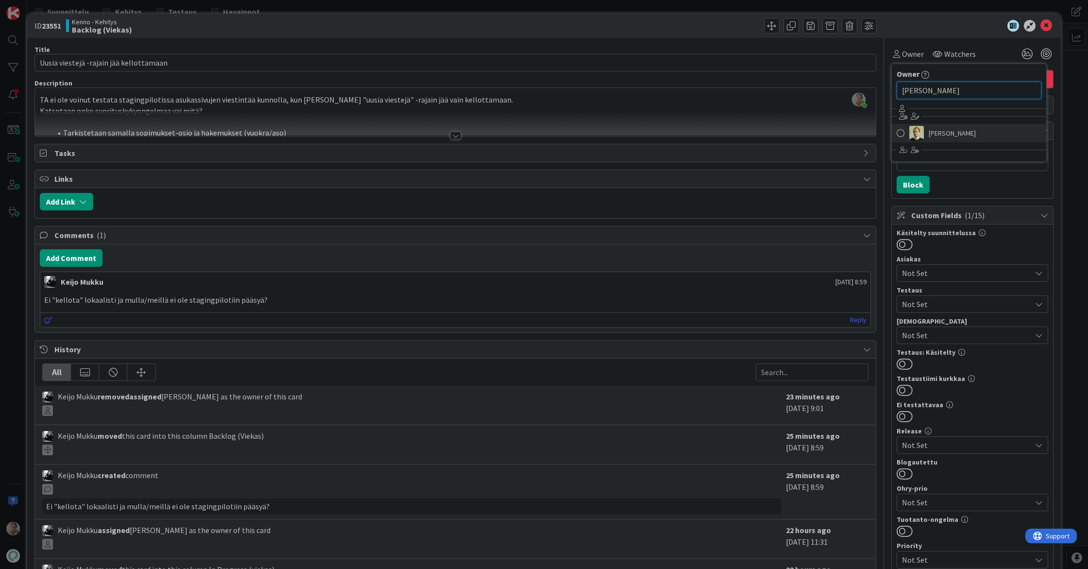
type input "[PERSON_NAME]"
click at [942, 126] on span "[PERSON_NAME]" at bounding box center [952, 133] width 47 height 15
click at [1037, 33] on div "ID 23551 Kenno - Kehitys Backlog (Viekas)" at bounding box center [544, 26] width 1034 height 24
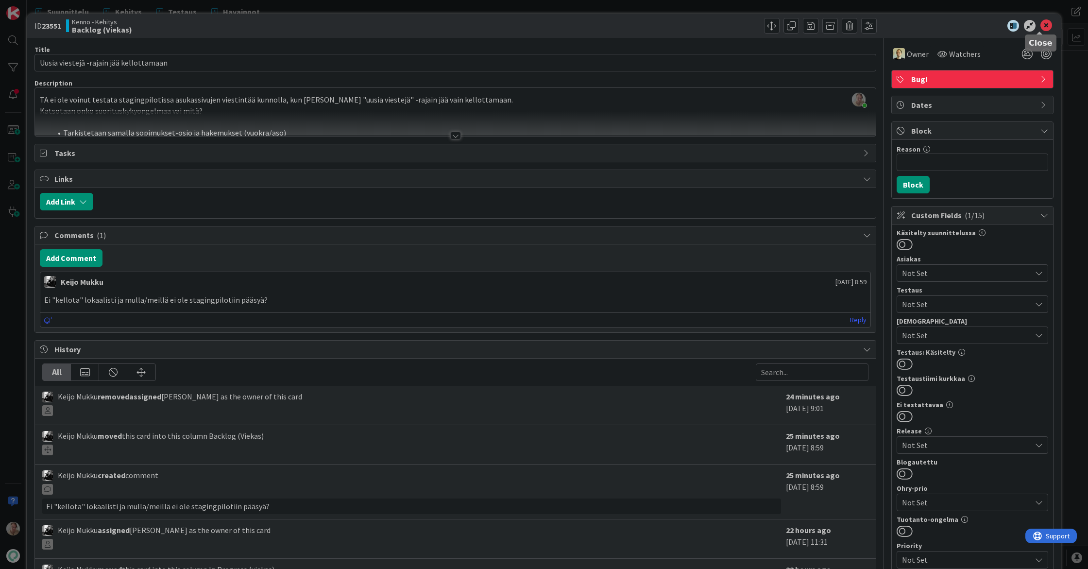
click at [1040, 27] on icon at bounding box center [1046, 26] width 12 height 12
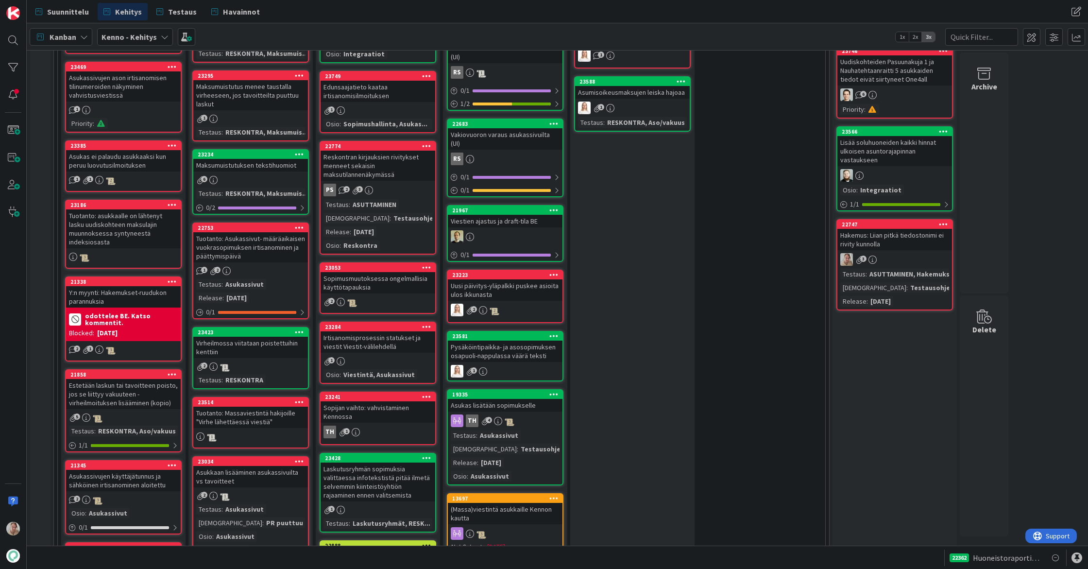
scroll to position [553, 0]
